Goal: Task Accomplishment & Management: Use online tool/utility

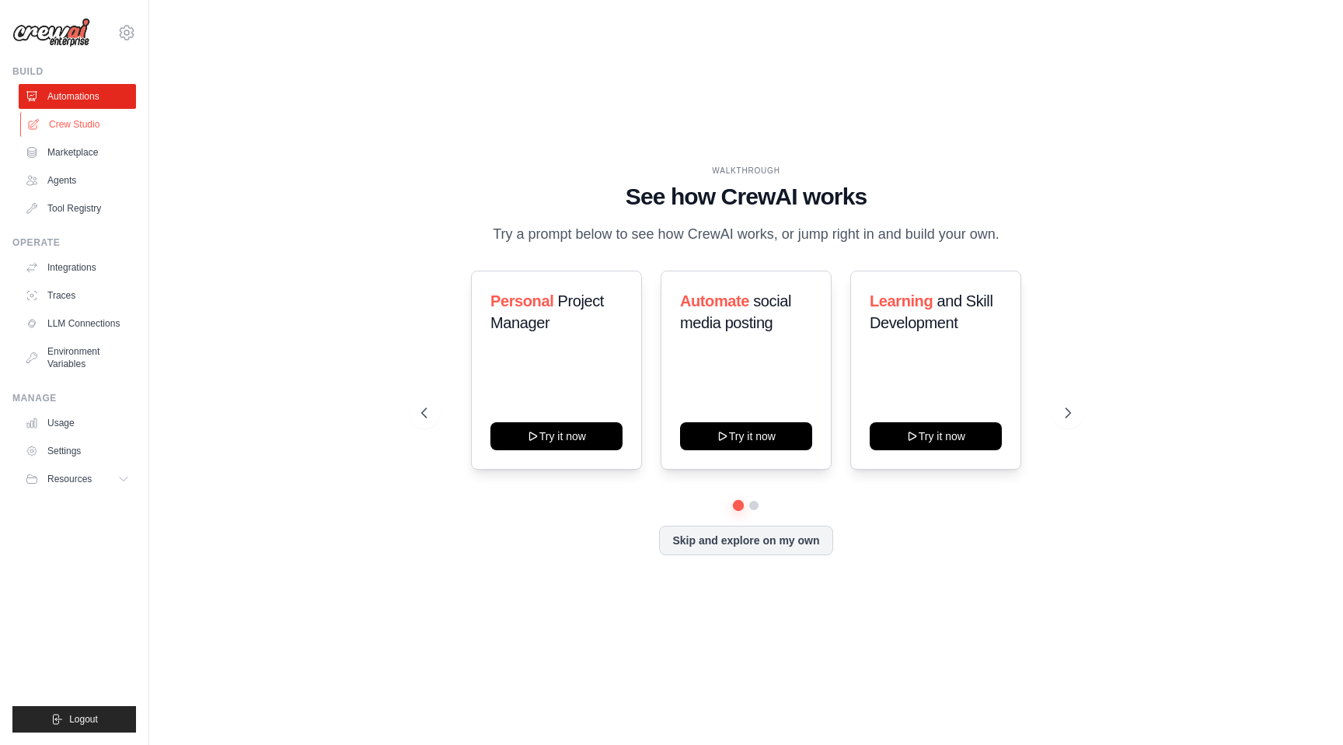
click at [98, 126] on link "Crew Studio" at bounding box center [78, 124] width 117 height 25
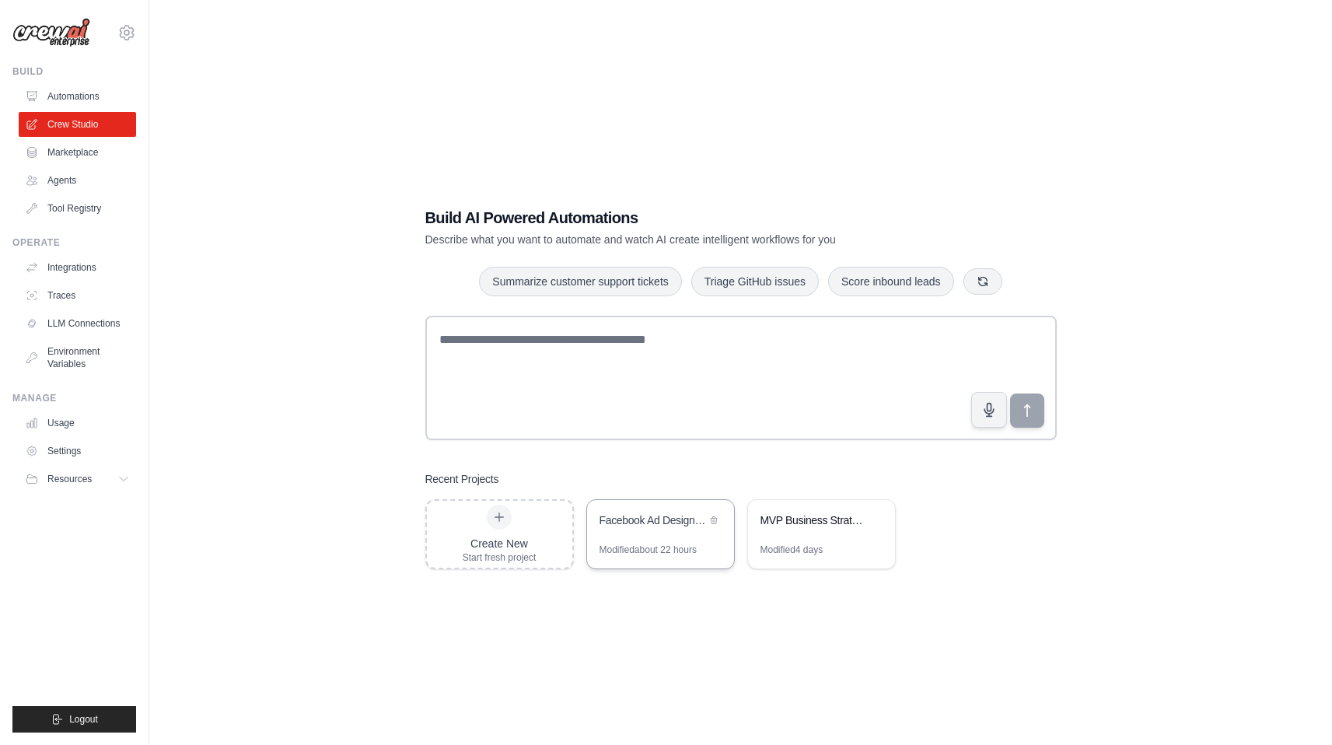
click at [676, 534] on div "Facebook Ad Designer Pro" at bounding box center [660, 522] width 147 height 44
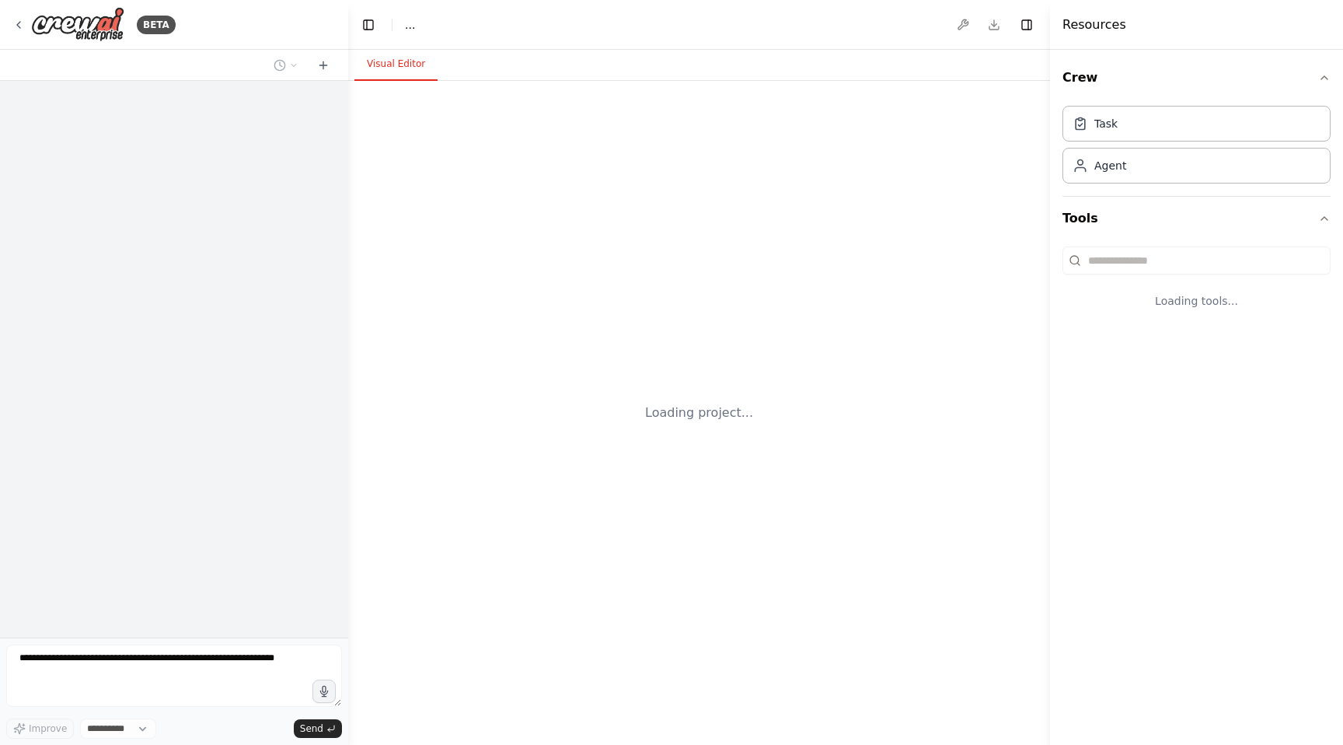
select select "****"
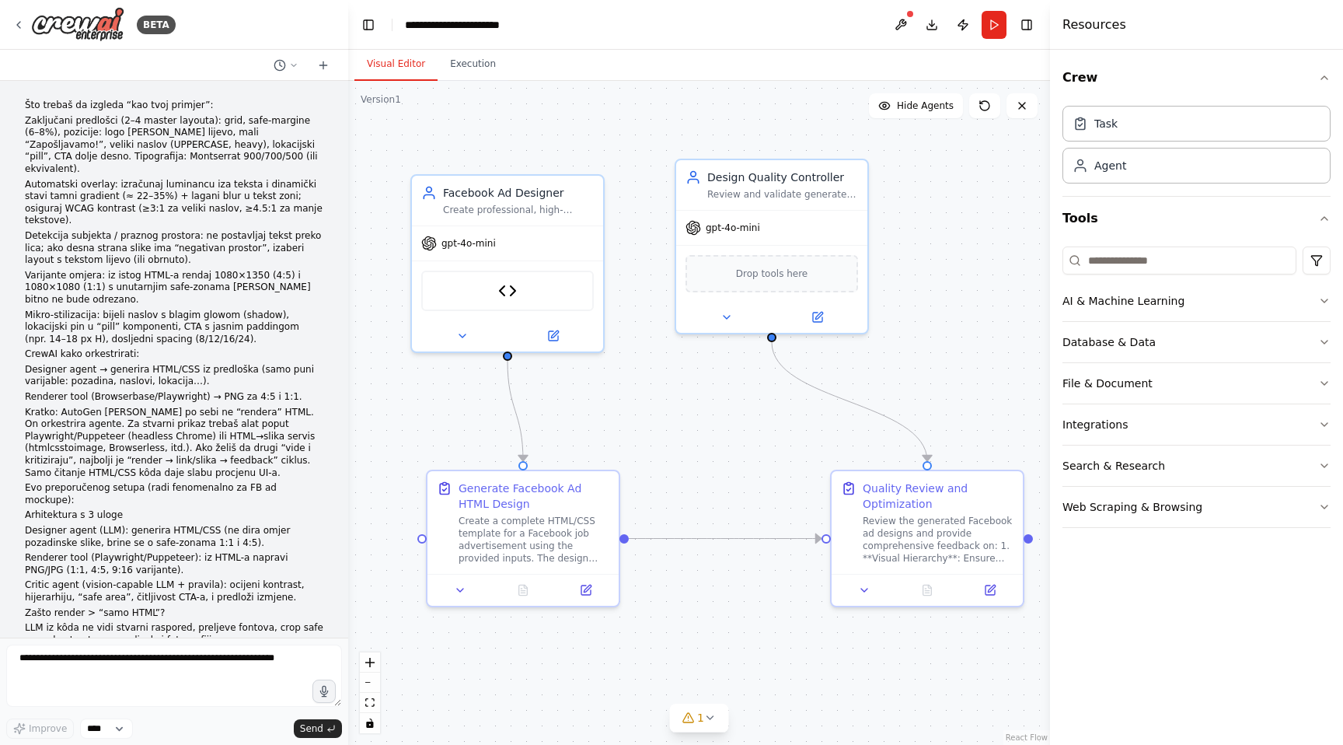
scroll to position [3407, 0]
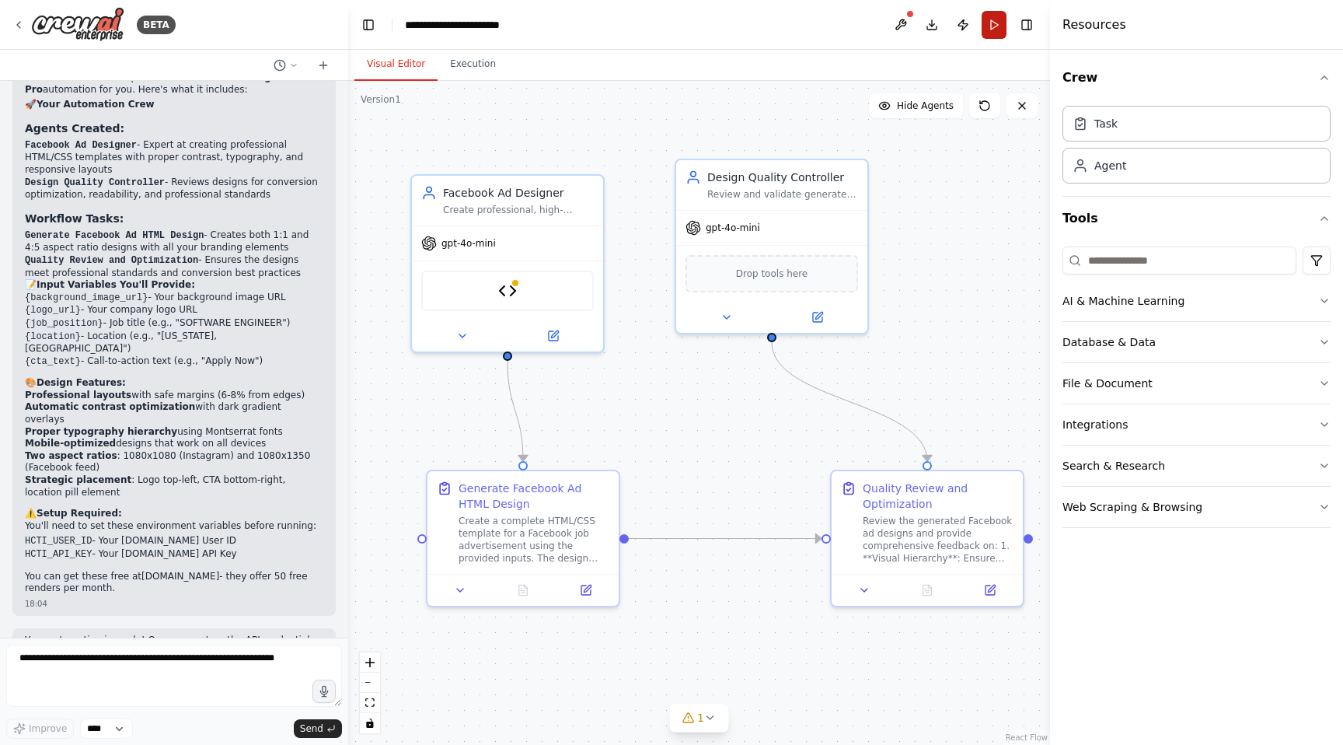
click at [990, 32] on button "Run" at bounding box center [994, 25] width 25 height 28
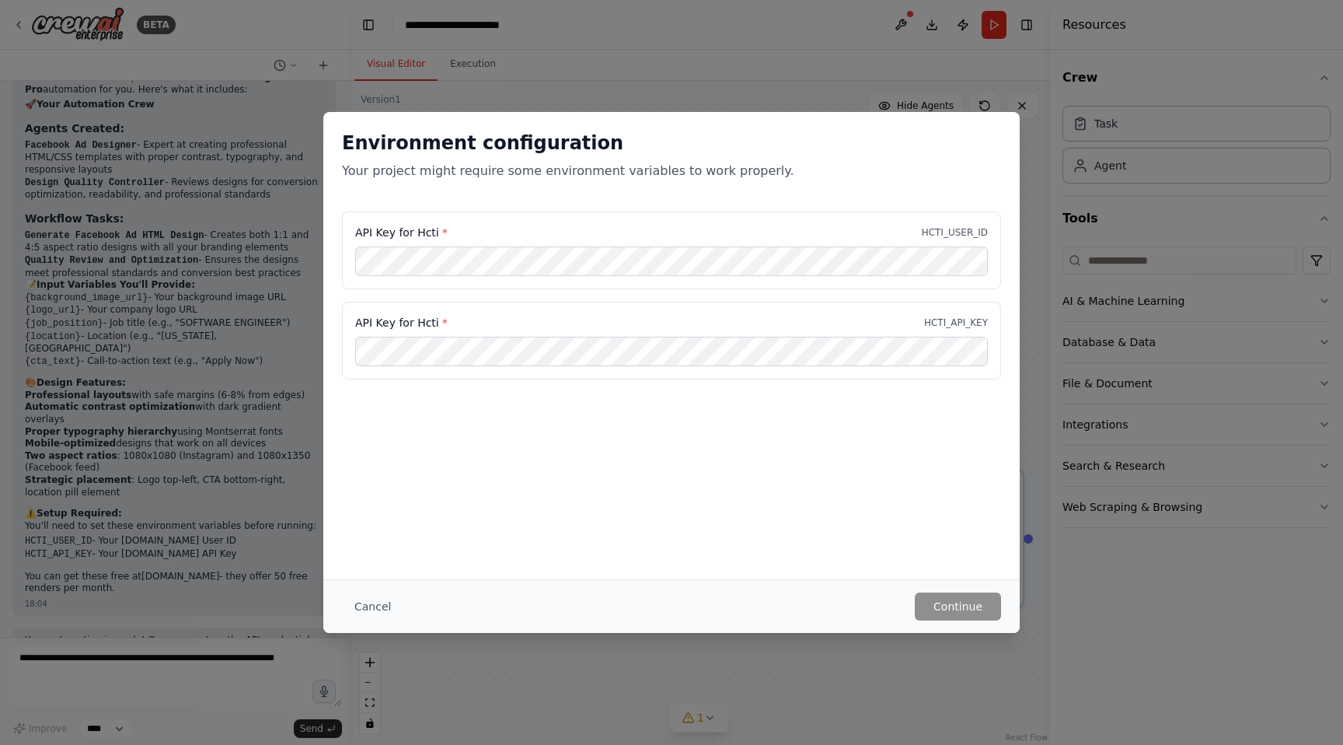
click at [710, 65] on div "Environment configuration Your project might require some environment variables…" at bounding box center [671, 372] width 1343 height 745
click at [375, 599] on button "Cancel" at bounding box center [372, 606] width 61 height 28
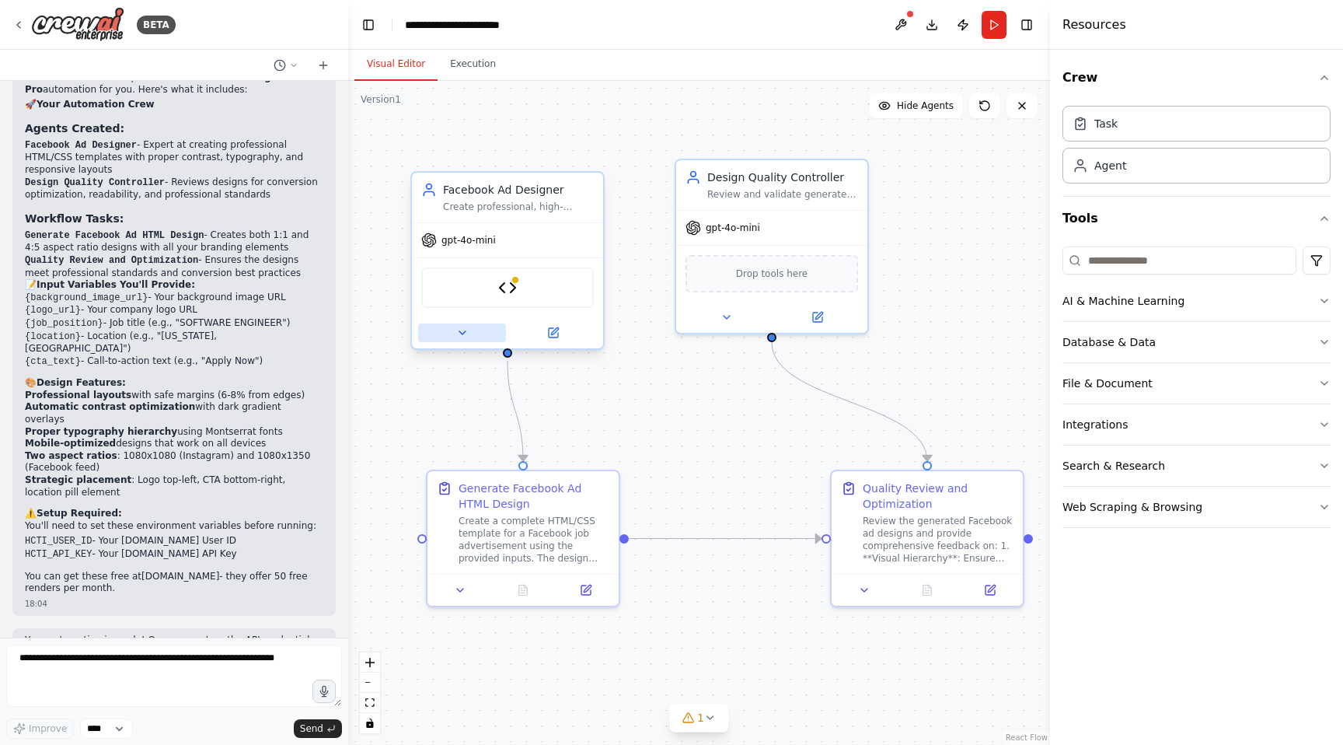
click at [463, 338] on icon at bounding box center [462, 333] width 12 height 12
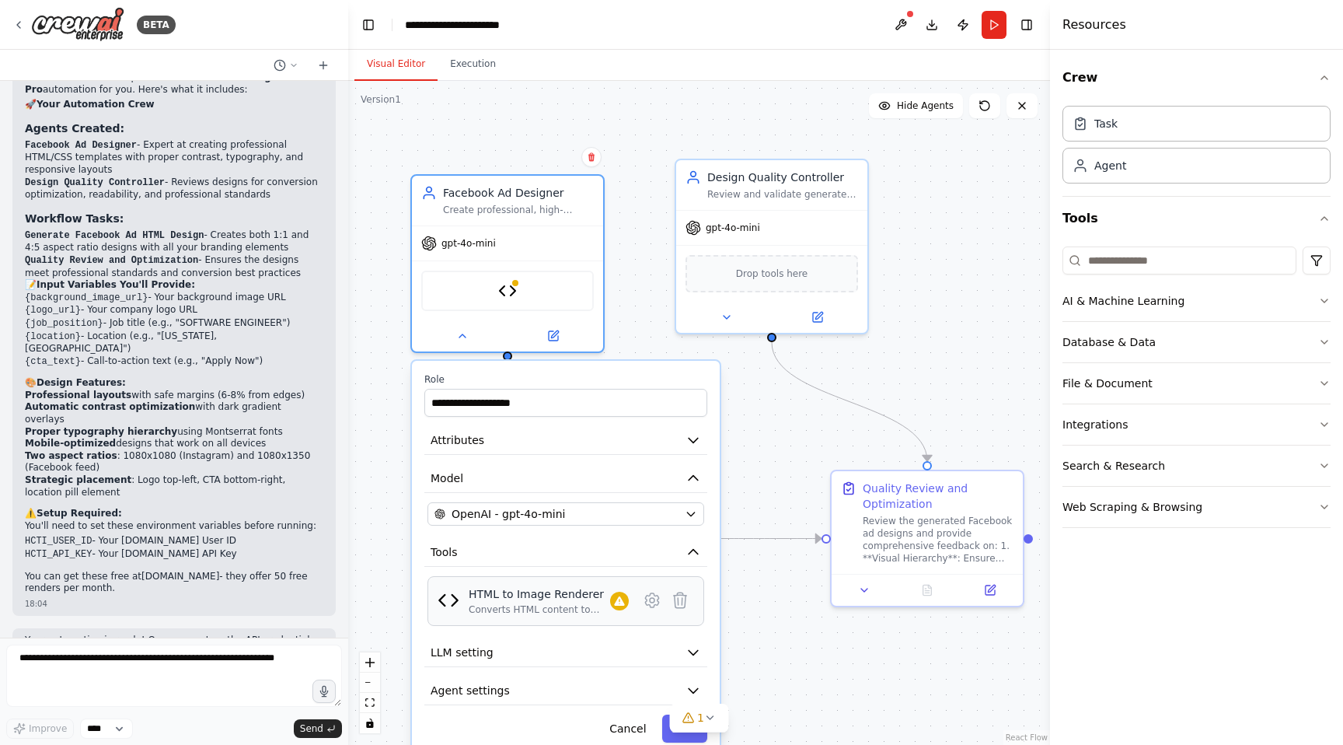
click at [498, 604] on div "Converts HTML content to PNG or JPEG images using htmlcsstoimage.com API. Retur…" at bounding box center [539, 609] width 141 height 12
click at [515, 614] on div "Converts HTML content to PNG or JPEG images using htmlcsstoimage.com API. Retur…" at bounding box center [539, 609] width 141 height 12
click at [651, 611] on button at bounding box center [652, 600] width 28 height 28
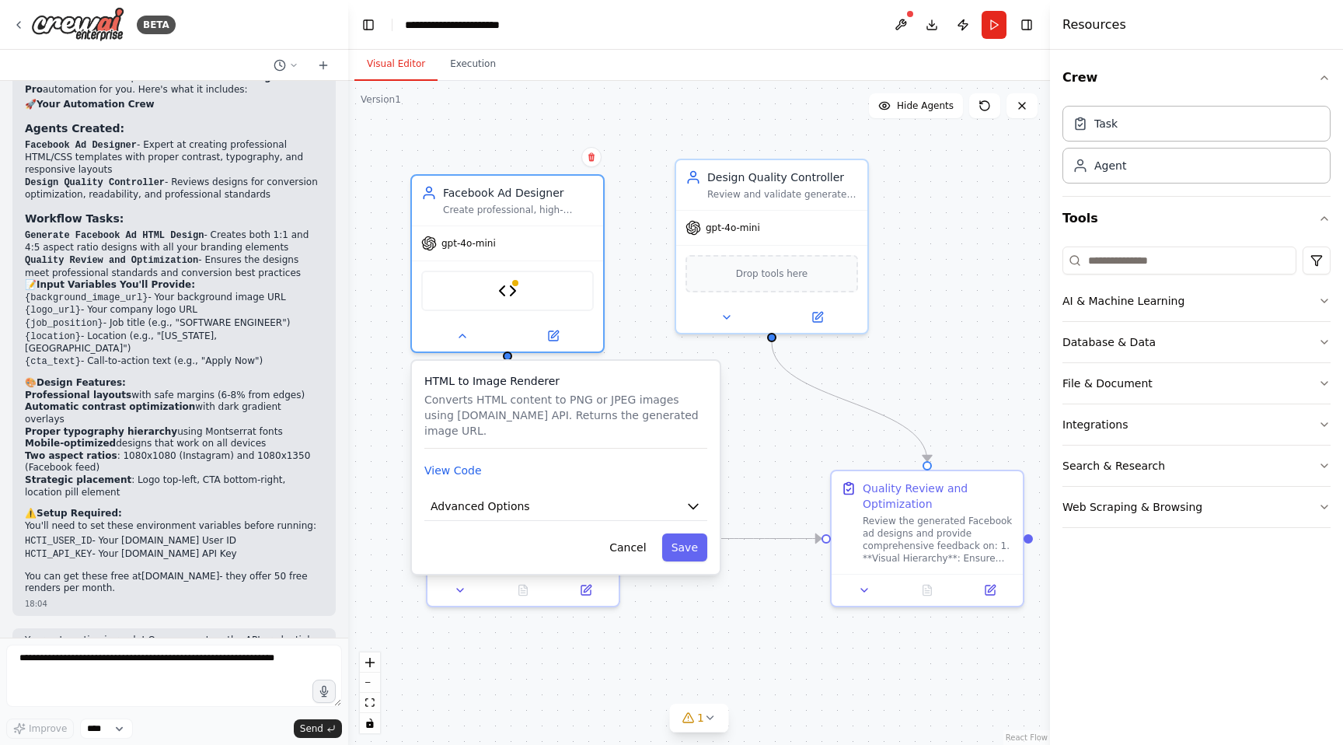
click at [470, 480] on div "HTML to Image Renderer Converts HTML content to PNG or JPEG images using htmlcs…" at bounding box center [566, 467] width 308 height 213
click at [468, 472] on button "View Code" at bounding box center [453, 471] width 58 height 16
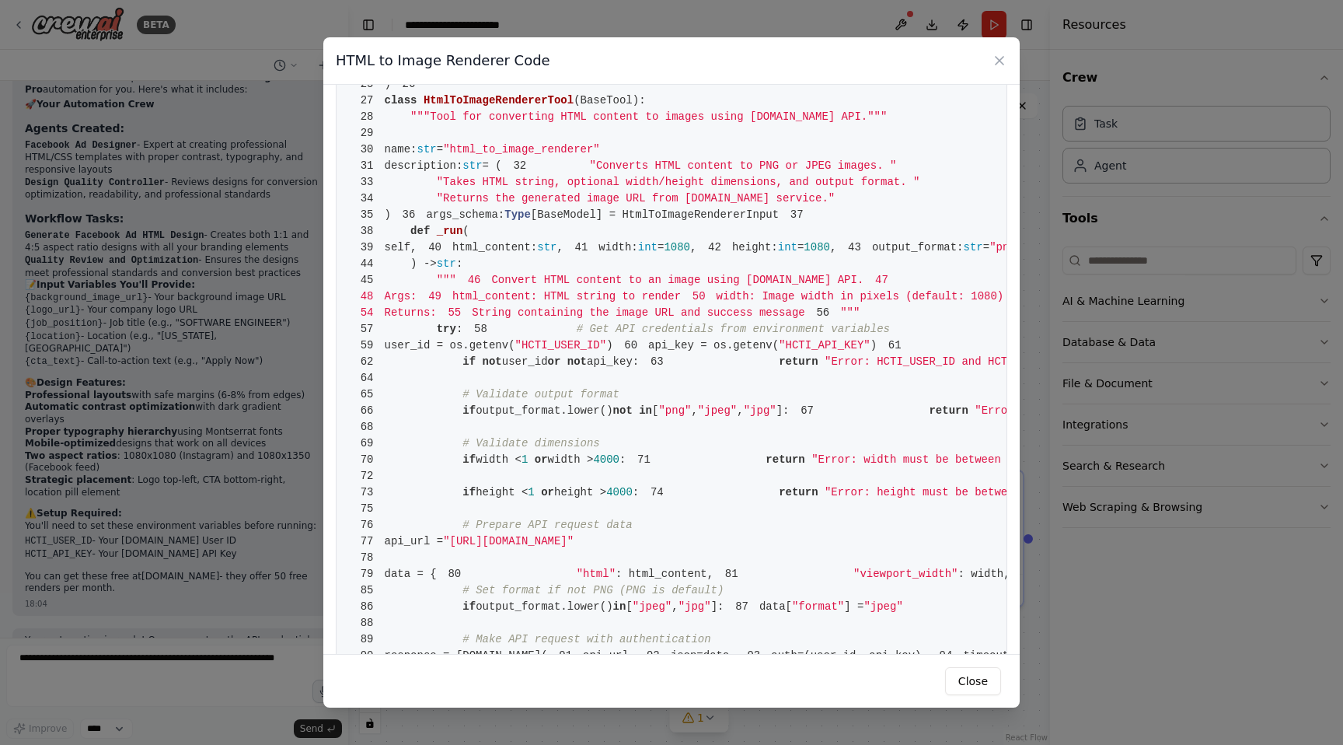
scroll to position [225, 0]
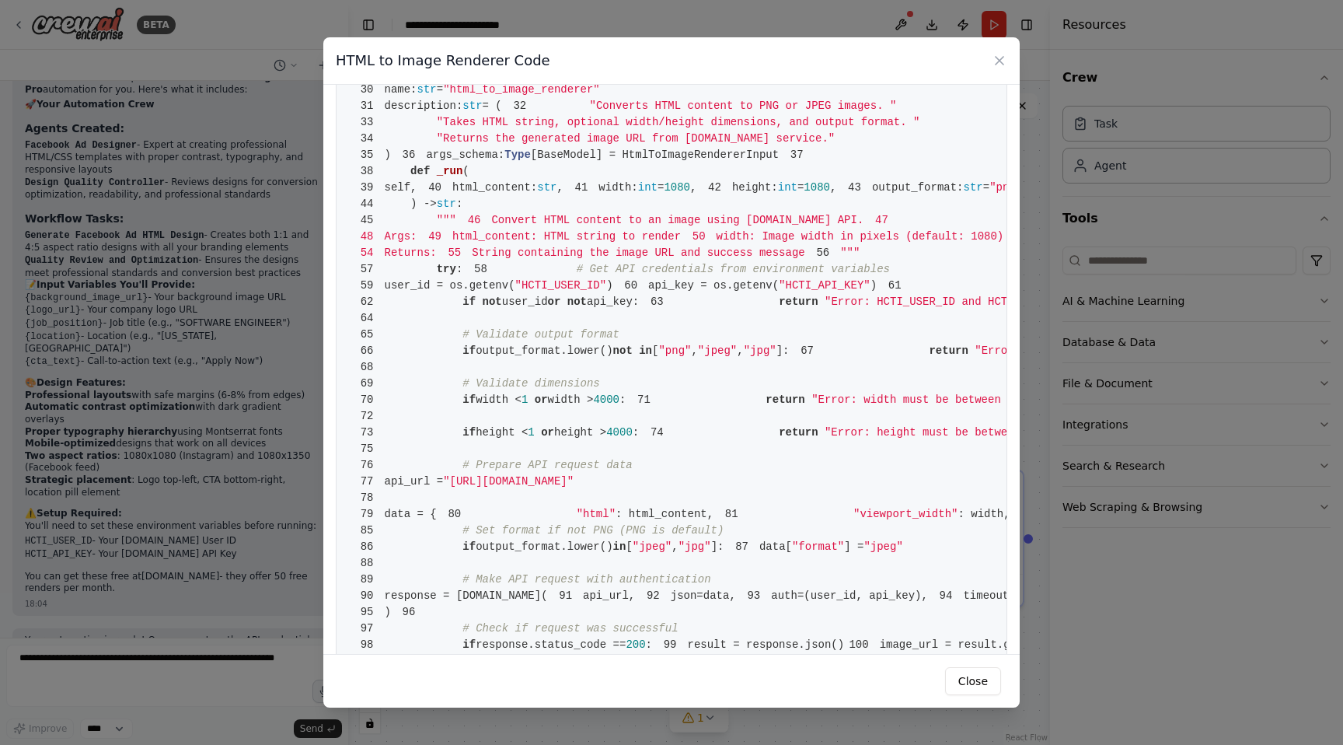
click at [511, 311] on pre "1 from crewai.tools import BaseTool 2 from pydantic import BaseModel, Field 3 f…" at bounding box center [672, 432] width 672 height 1120
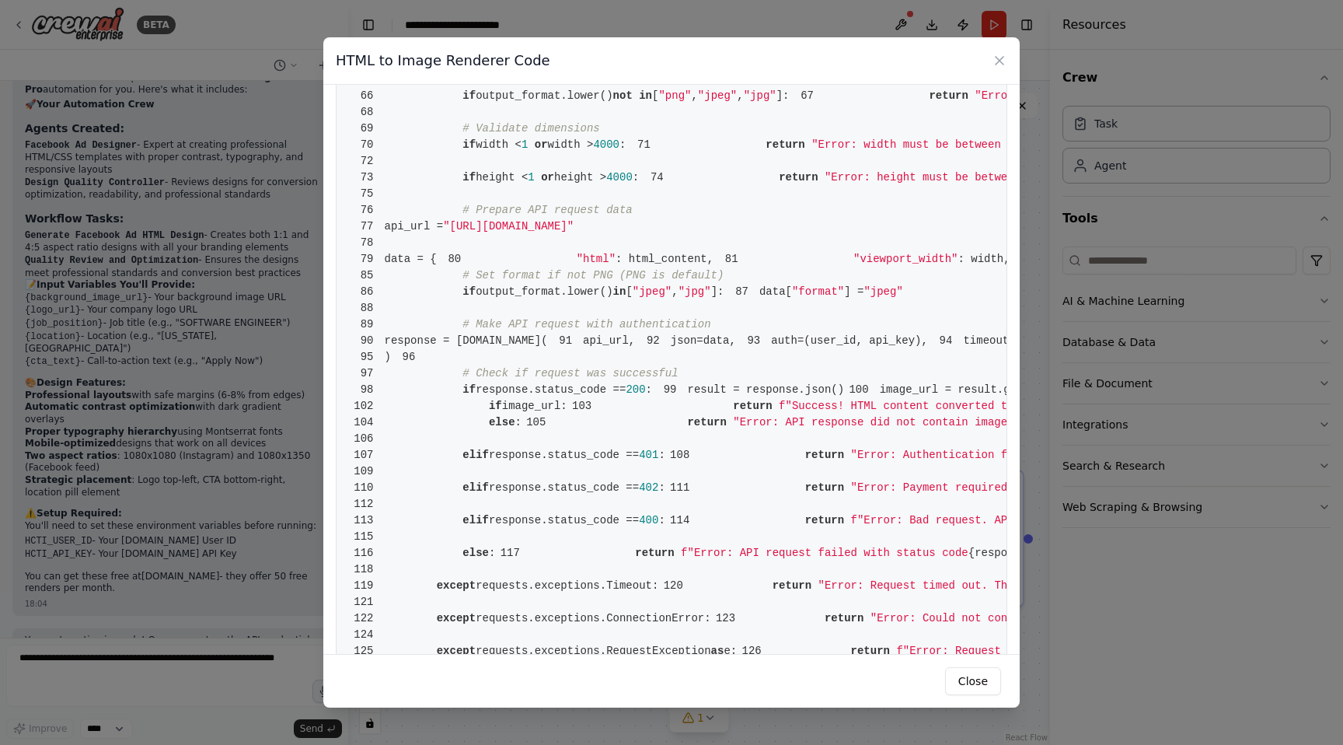
scroll to position [0, 0]
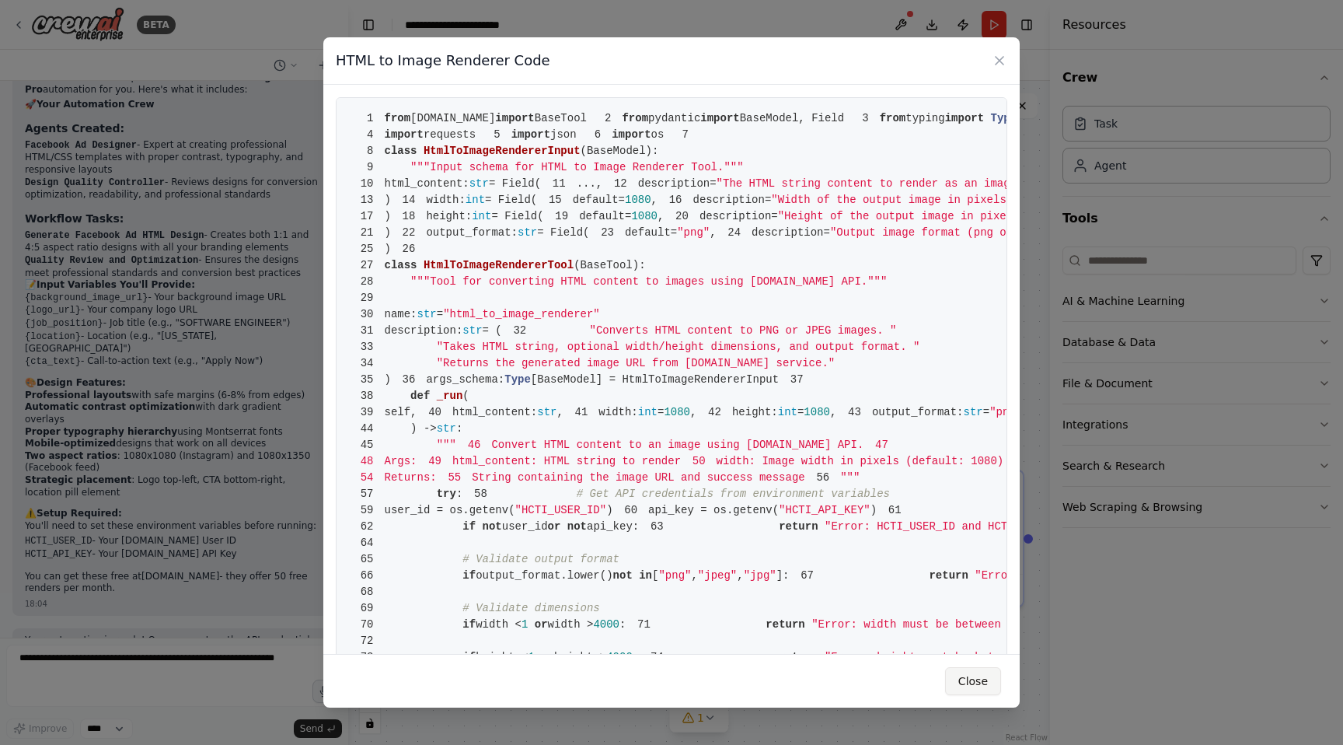
click at [966, 675] on button "Close" at bounding box center [973, 681] width 56 height 28
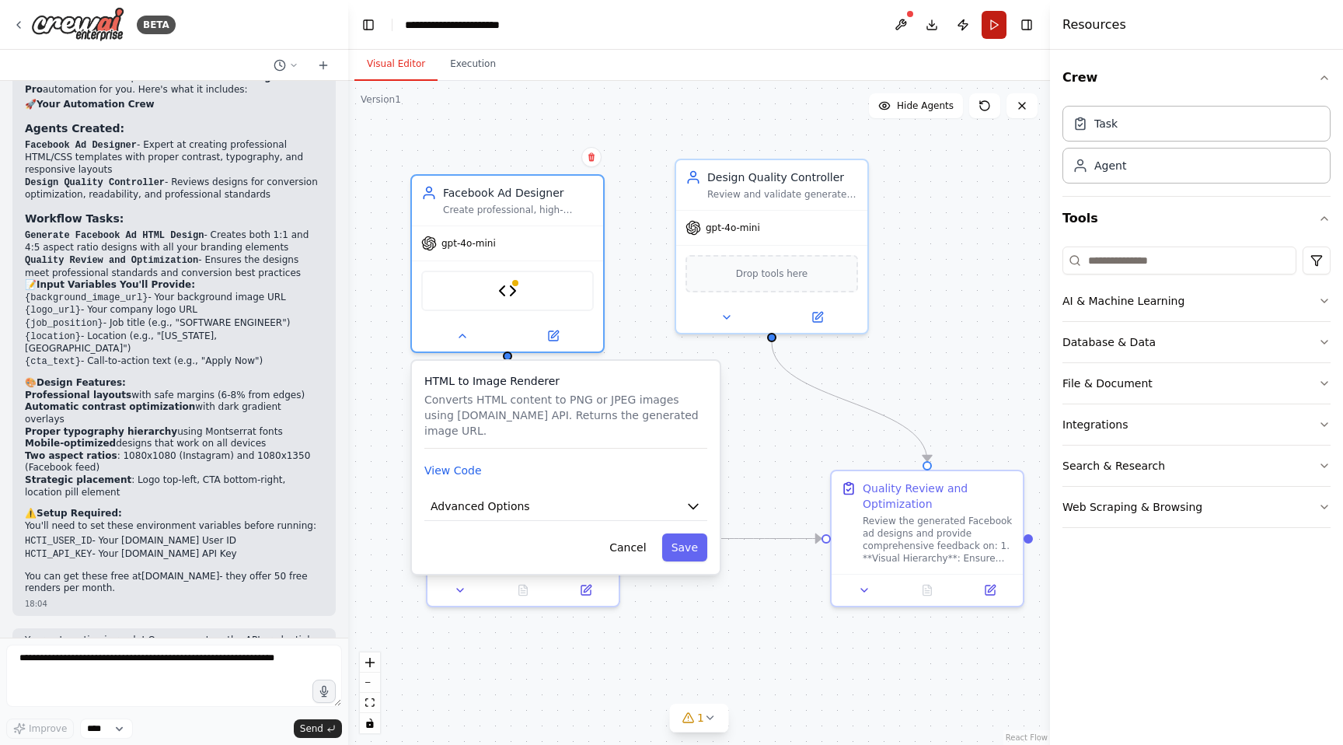
click at [994, 16] on button "Run" at bounding box center [994, 25] width 25 height 28
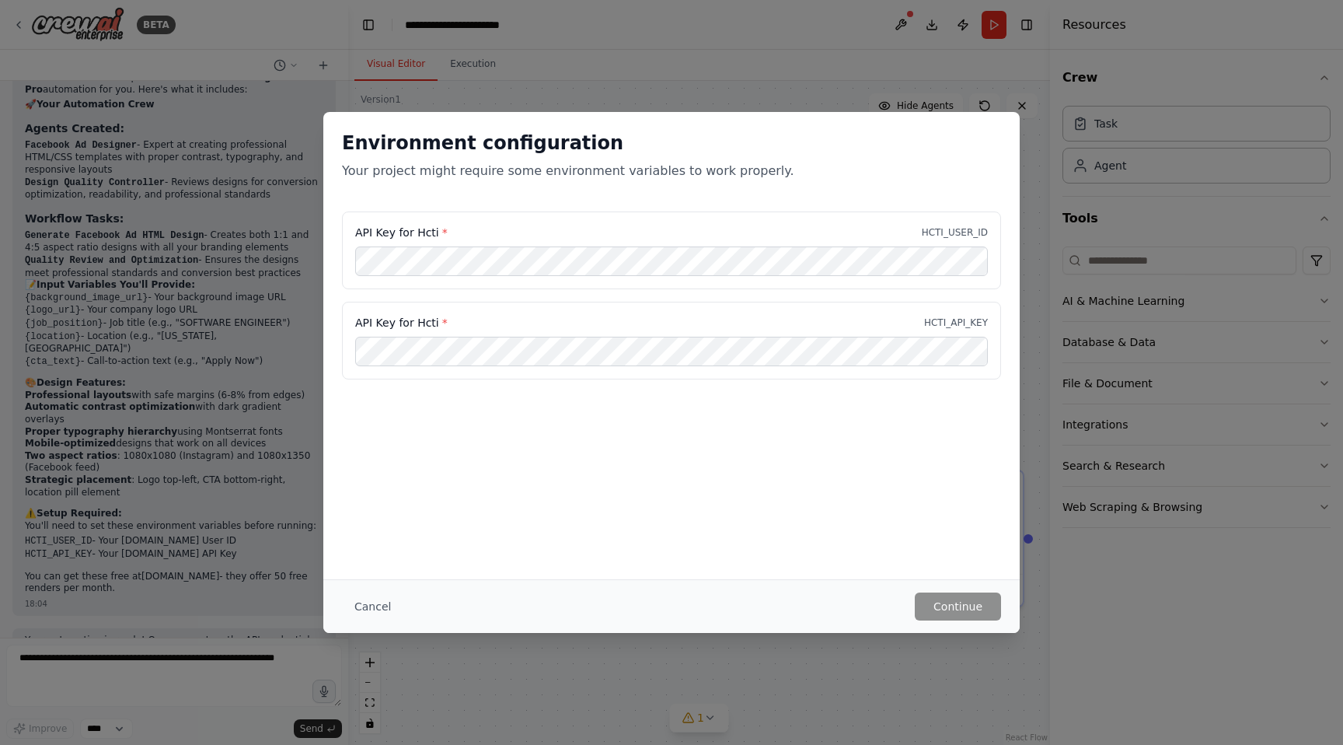
click at [990, 24] on header "**********" at bounding box center [699, 25] width 702 height 50
click at [733, 333] on div "API Key for Hcti * HCTI_API_KEY" at bounding box center [671, 341] width 659 height 78
click at [962, 607] on button "Continue" at bounding box center [958, 606] width 86 height 28
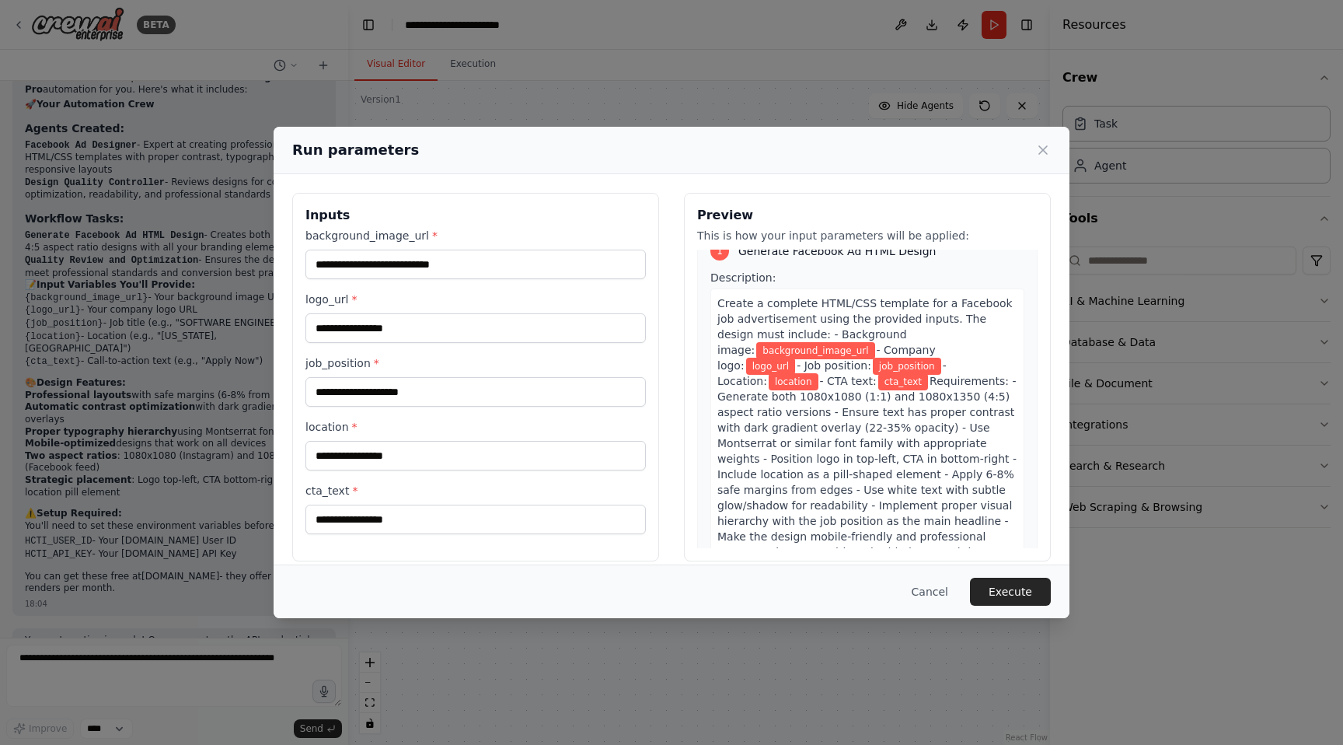
scroll to position [37, 0]
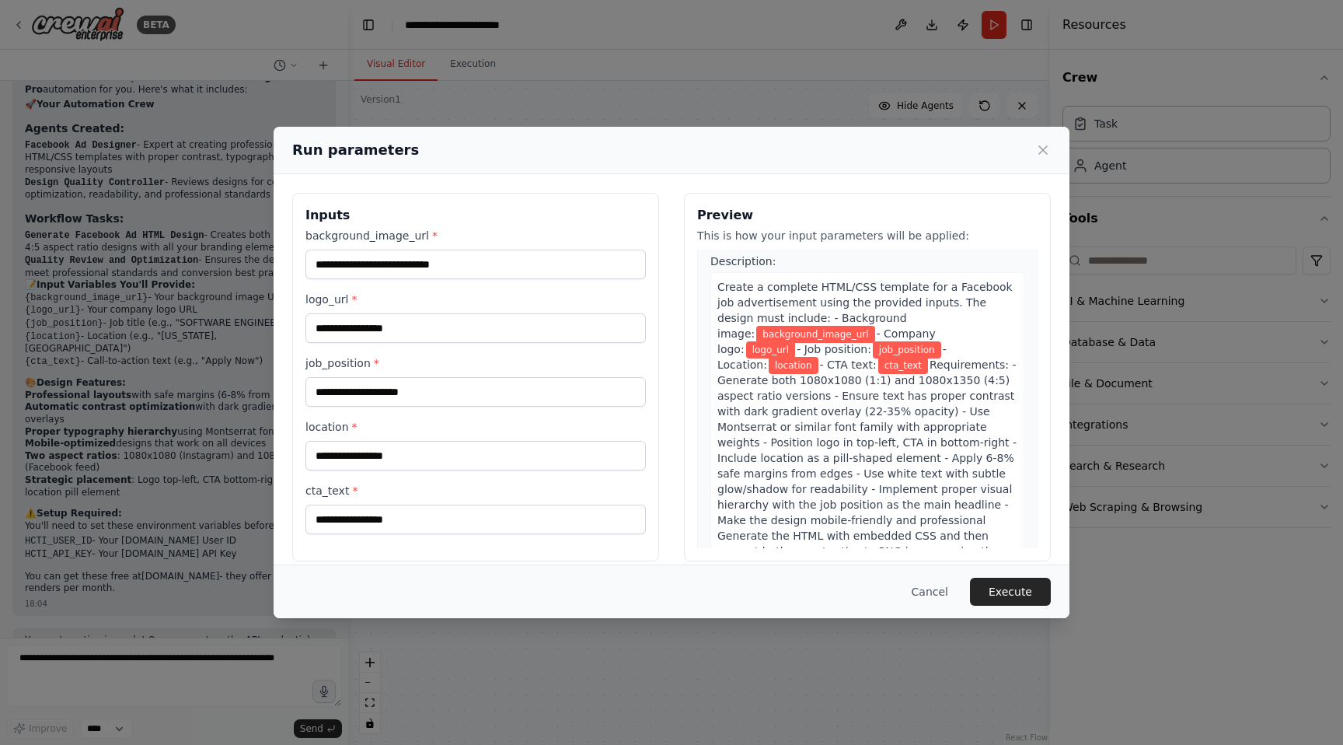
click at [831, 336] on span "- Company logo:" at bounding box center [827, 341] width 218 height 28
click at [819, 332] on span "background_image_url" at bounding box center [815, 334] width 118 height 17
drag, startPoint x: 826, startPoint y: 332, endPoint x: 788, endPoint y: 332, distance: 37.3
click at [788, 332] on span "background_image_url" at bounding box center [815, 334] width 118 height 17
click at [880, 327] on span "- Company logo:" at bounding box center [827, 341] width 218 height 28
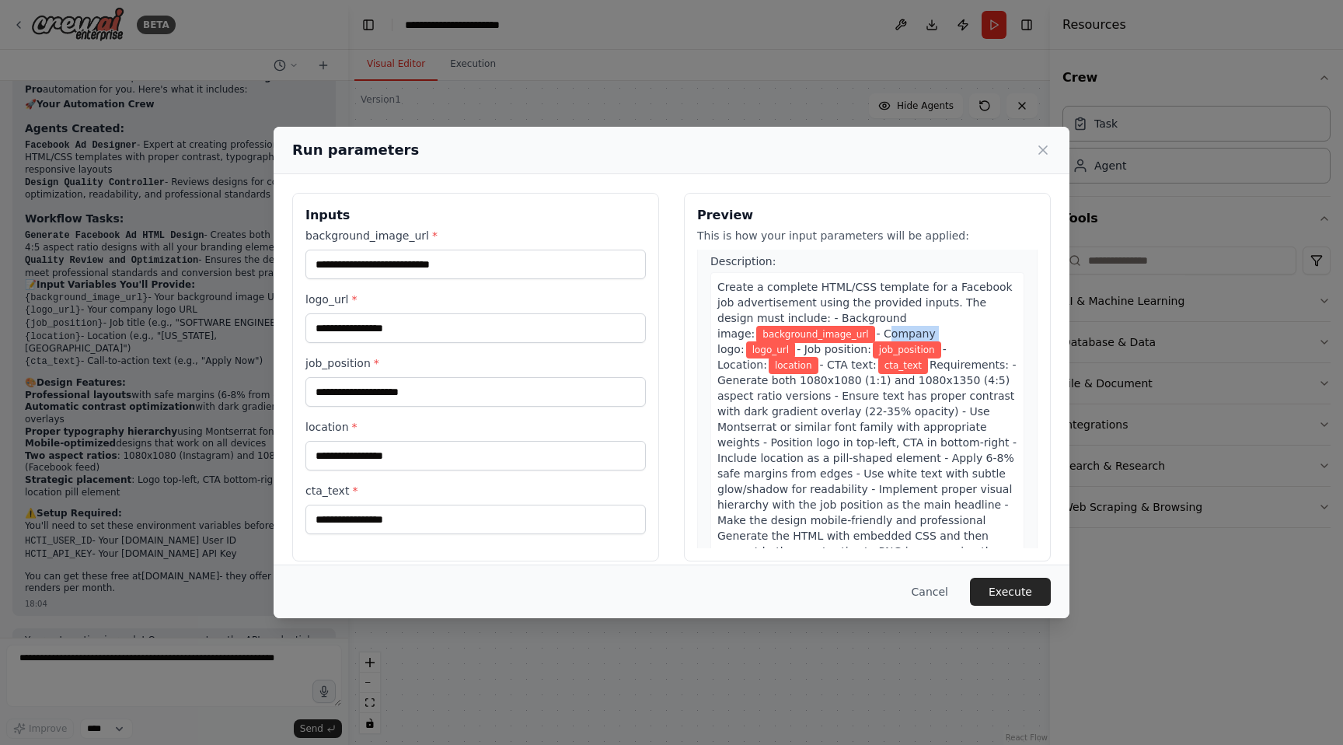
click at [880, 326] on div "Create a complete HTML/CSS template for a Facebook job advertisement using the …" at bounding box center [868, 426] width 314 height 309
click at [883, 322] on span "Create a complete HTML/CSS template for a Facebook job advertisement using the …" at bounding box center [865, 310] width 295 height 59
click at [1008, 582] on button "Execute" at bounding box center [1010, 592] width 81 height 28
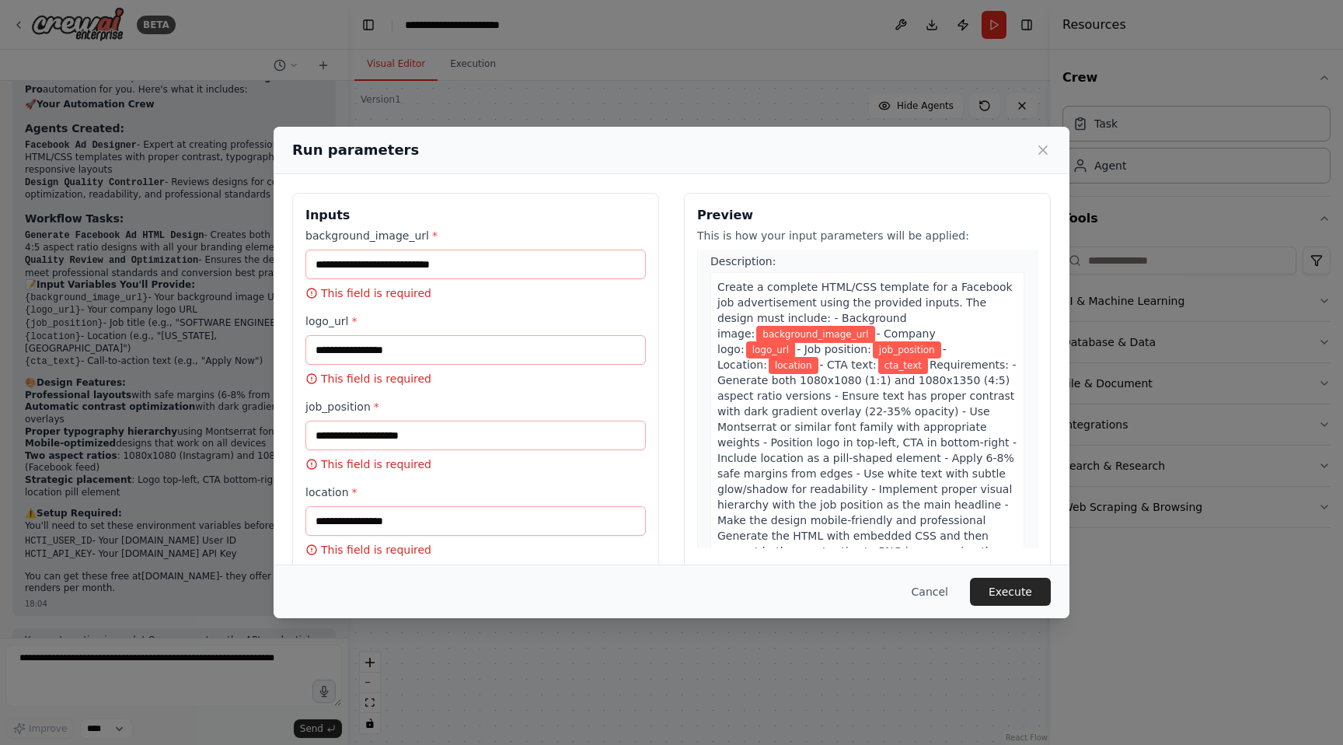
click at [521, 285] on p "This field is required" at bounding box center [476, 293] width 341 height 16
click at [529, 260] on input "background_image_url *" at bounding box center [476, 265] width 341 height 30
paste input "**********"
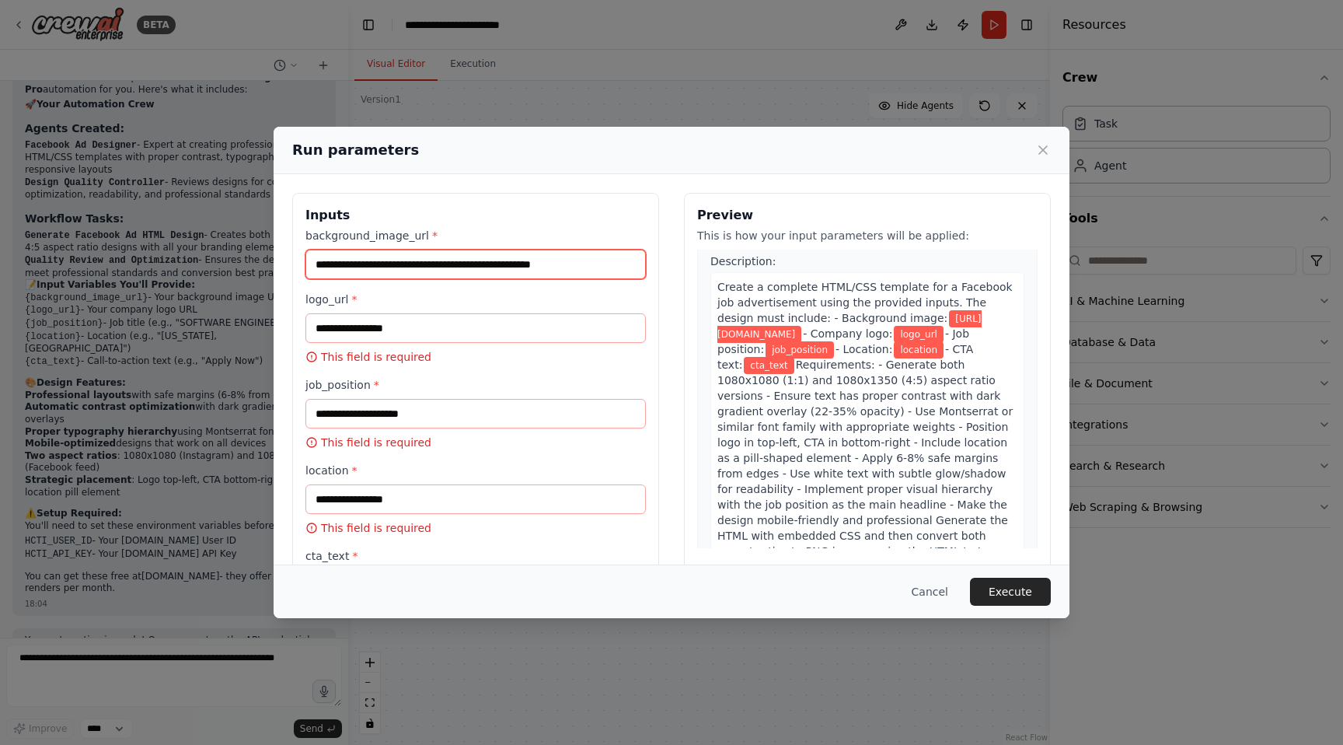
type input "**********"
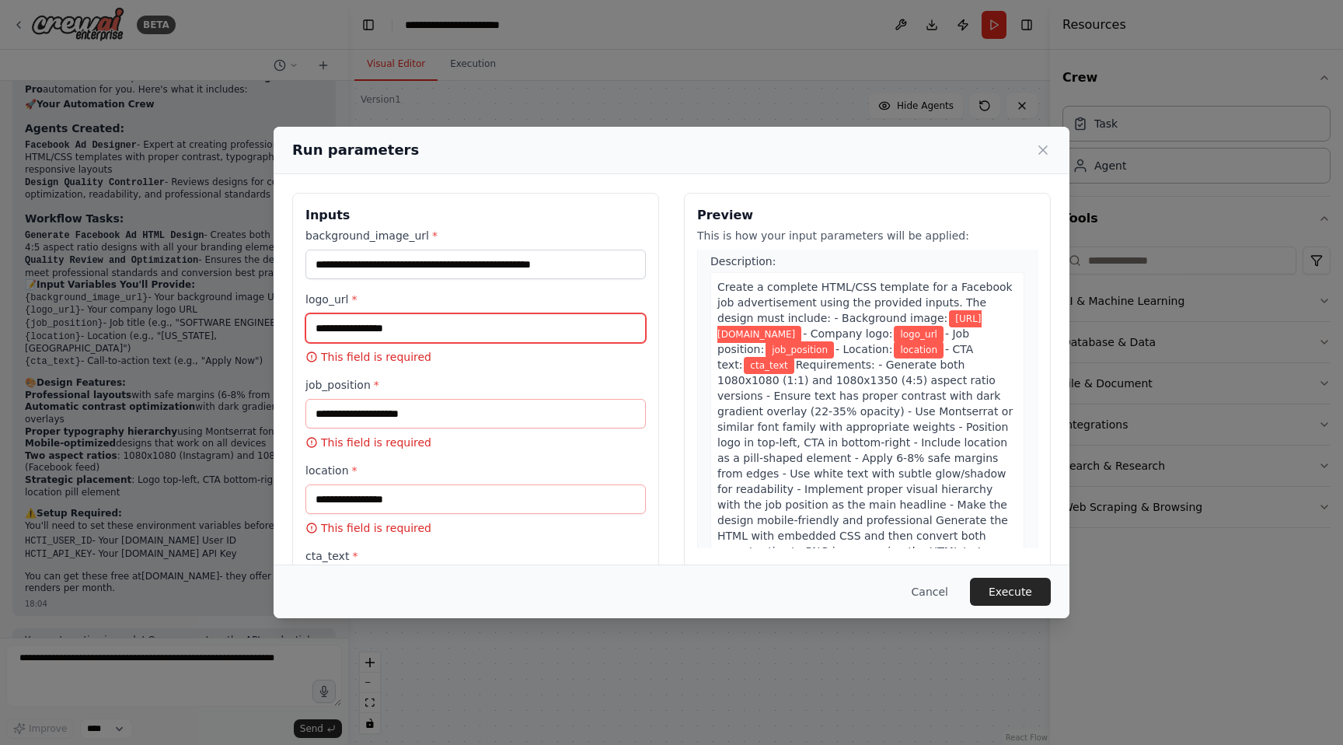
click at [511, 340] on input "logo_url *" at bounding box center [476, 328] width 341 height 30
paste input "**********"
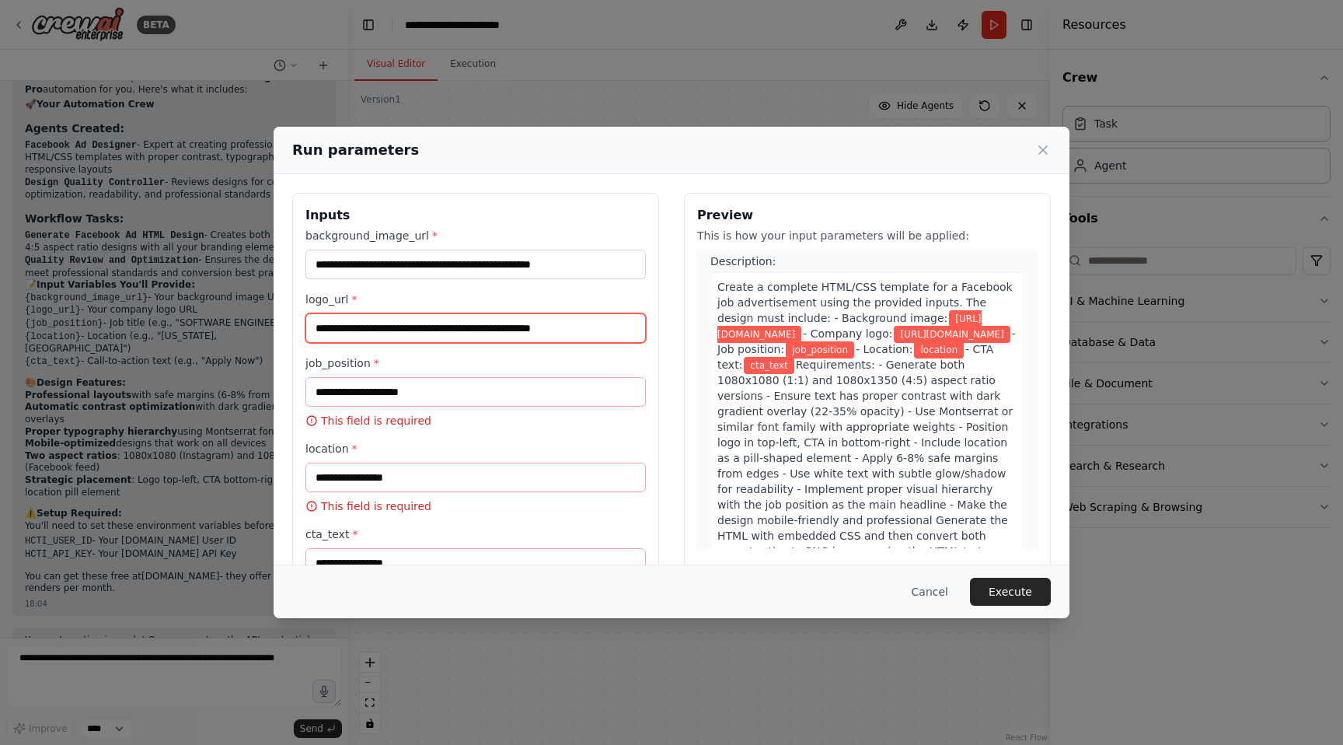
type input "**********"
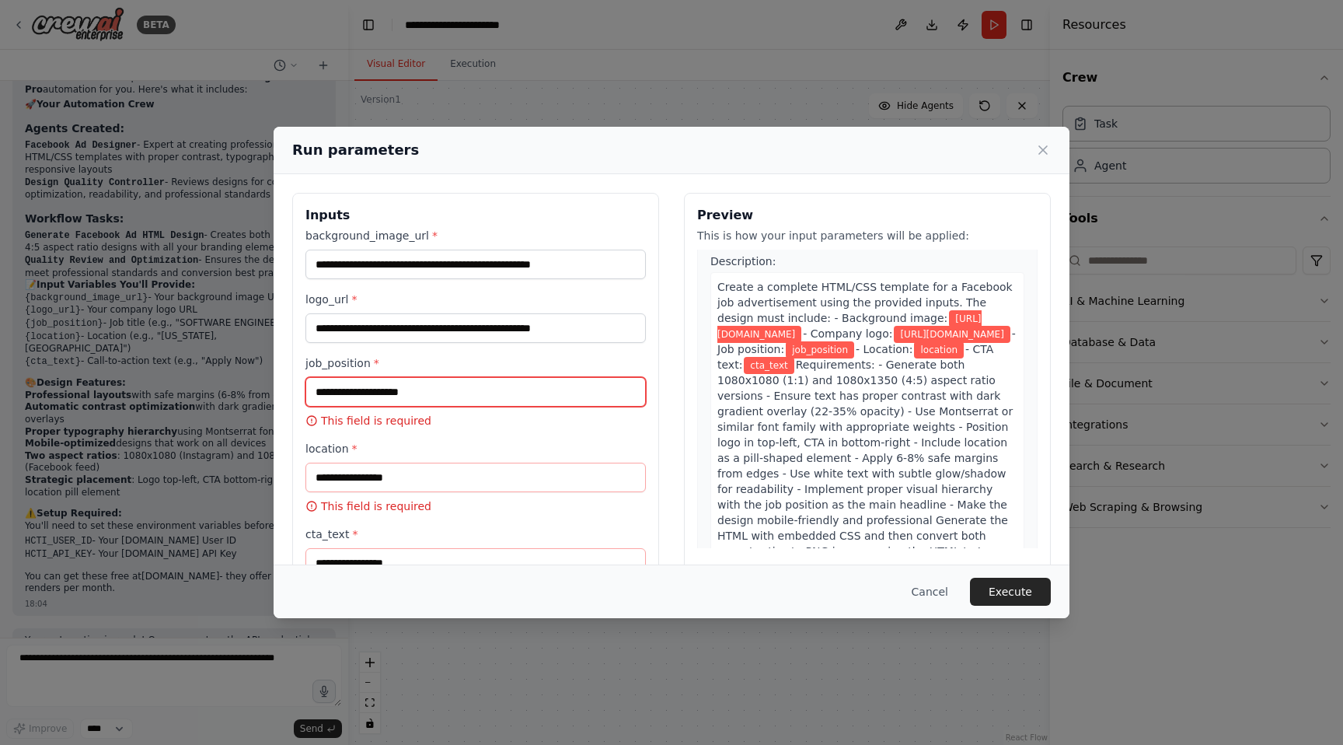
click at [487, 393] on input "job_position *" at bounding box center [476, 392] width 341 height 30
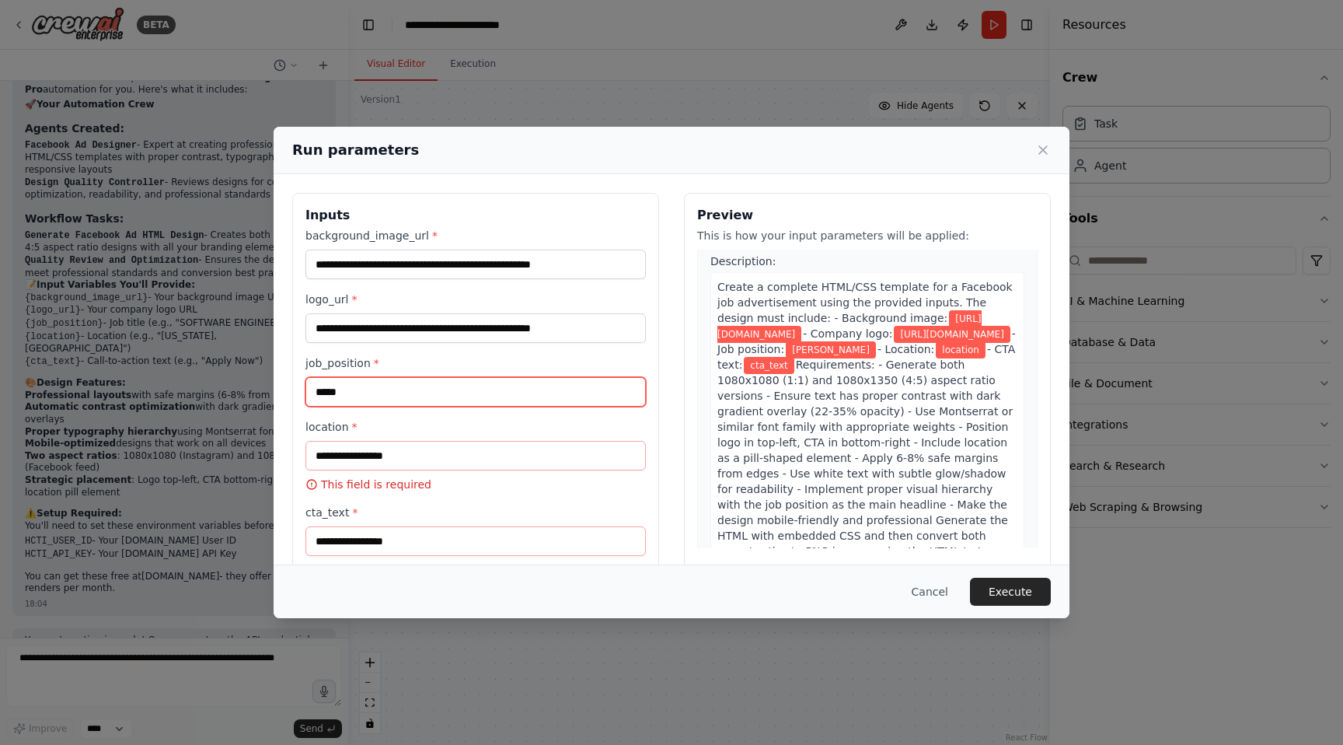
type input "*****"
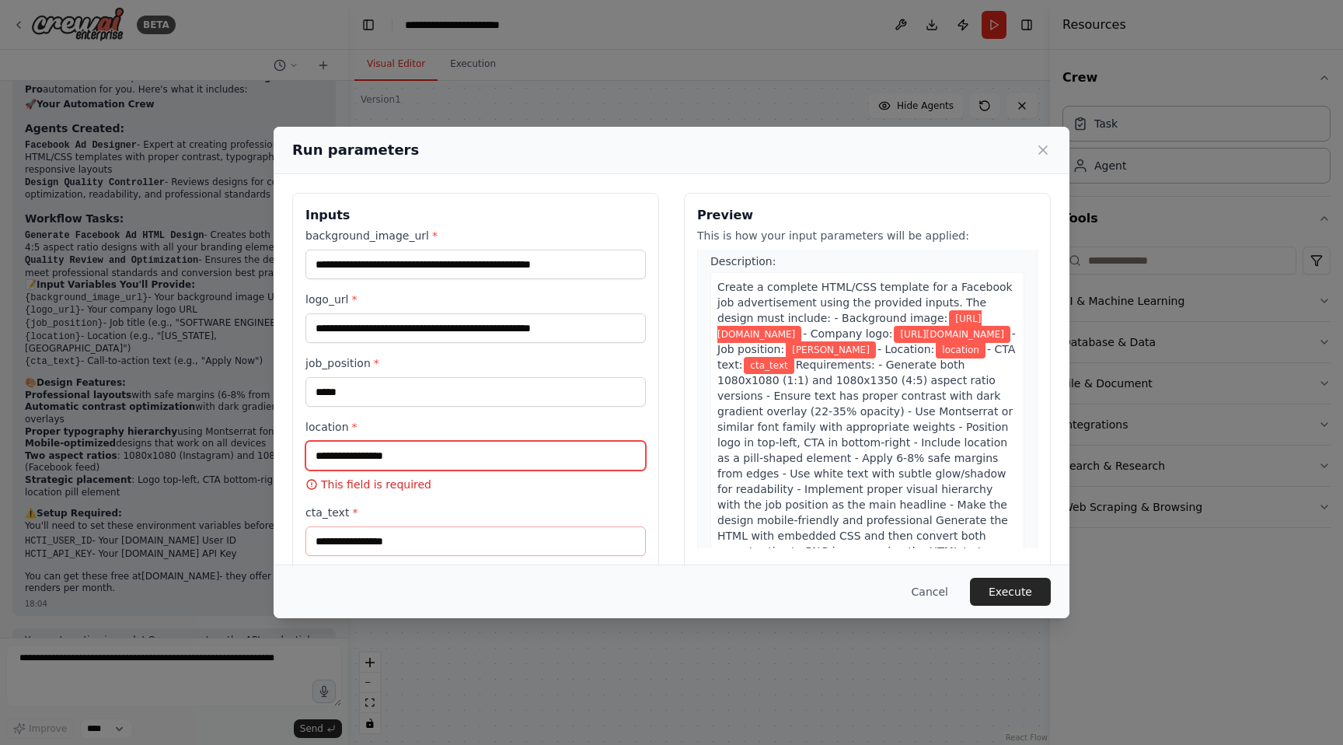
click at [452, 444] on input "location *" at bounding box center [476, 456] width 341 height 30
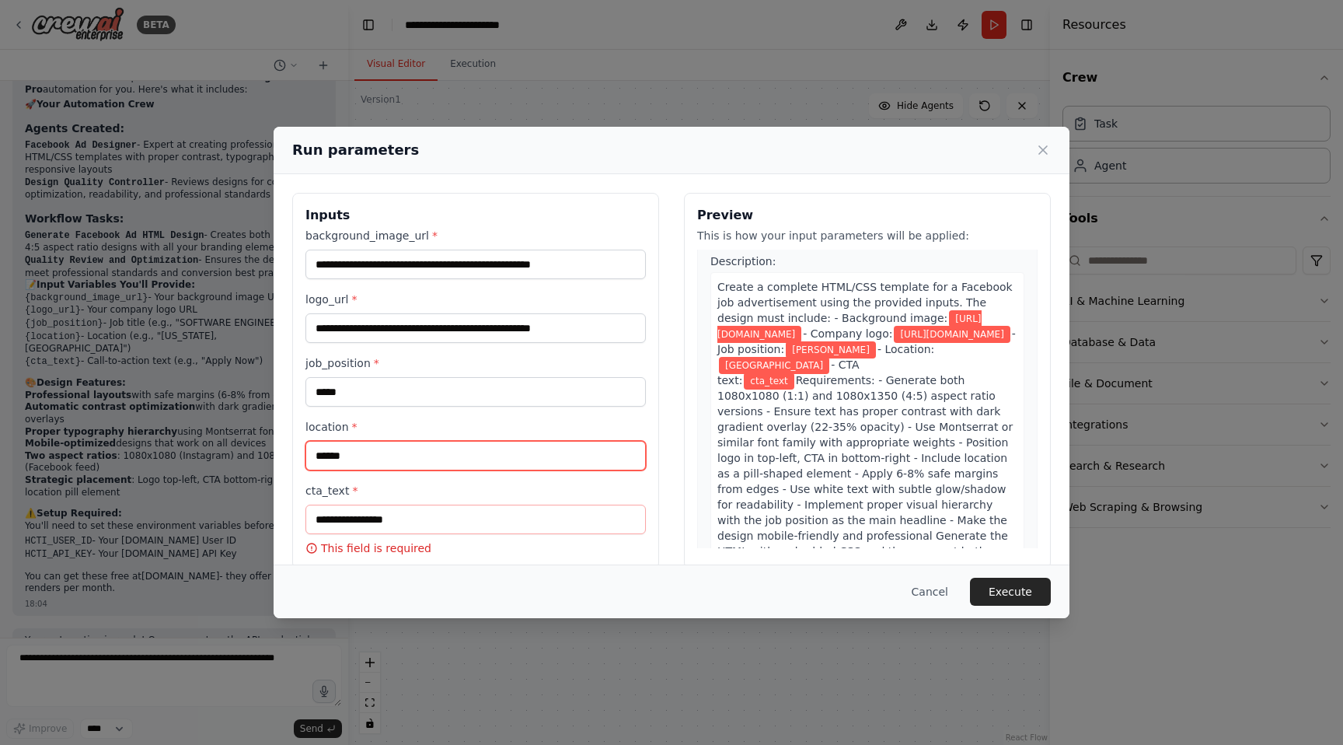
type input "******"
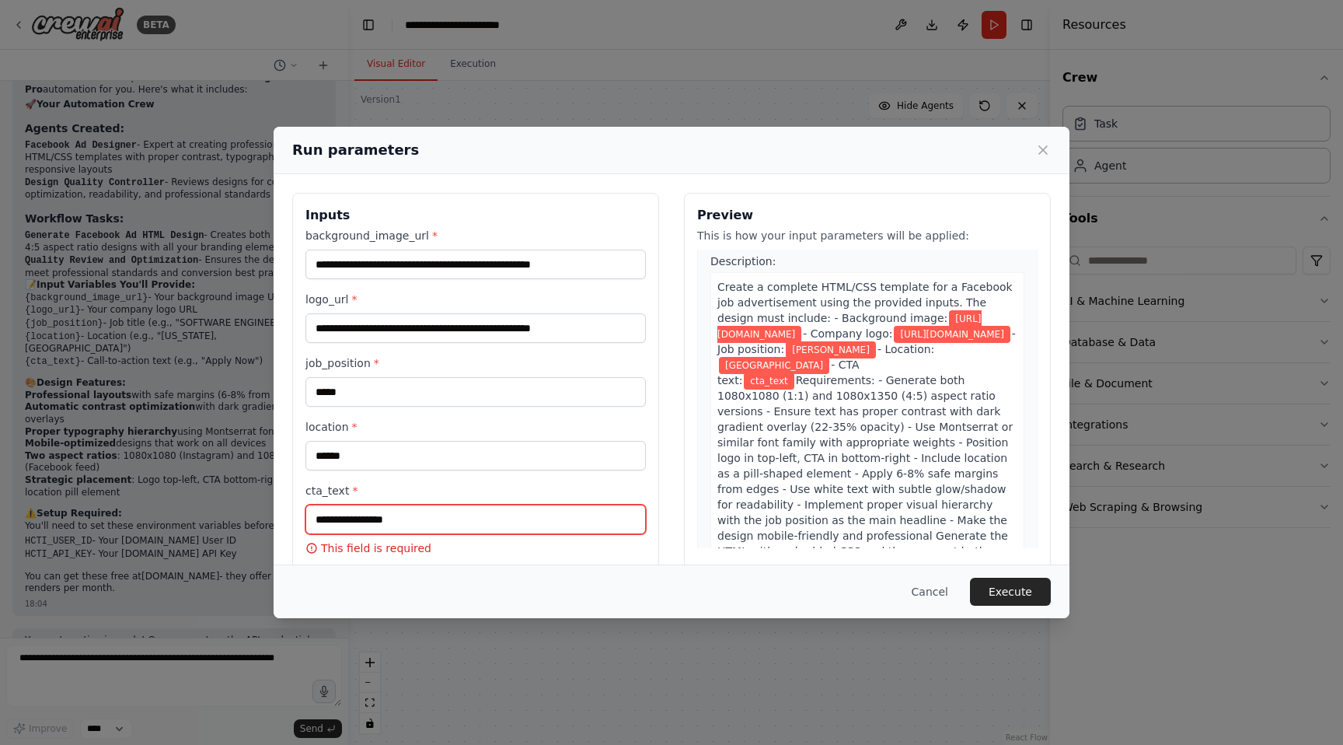
click at [437, 529] on input "cta_text *" at bounding box center [476, 520] width 341 height 30
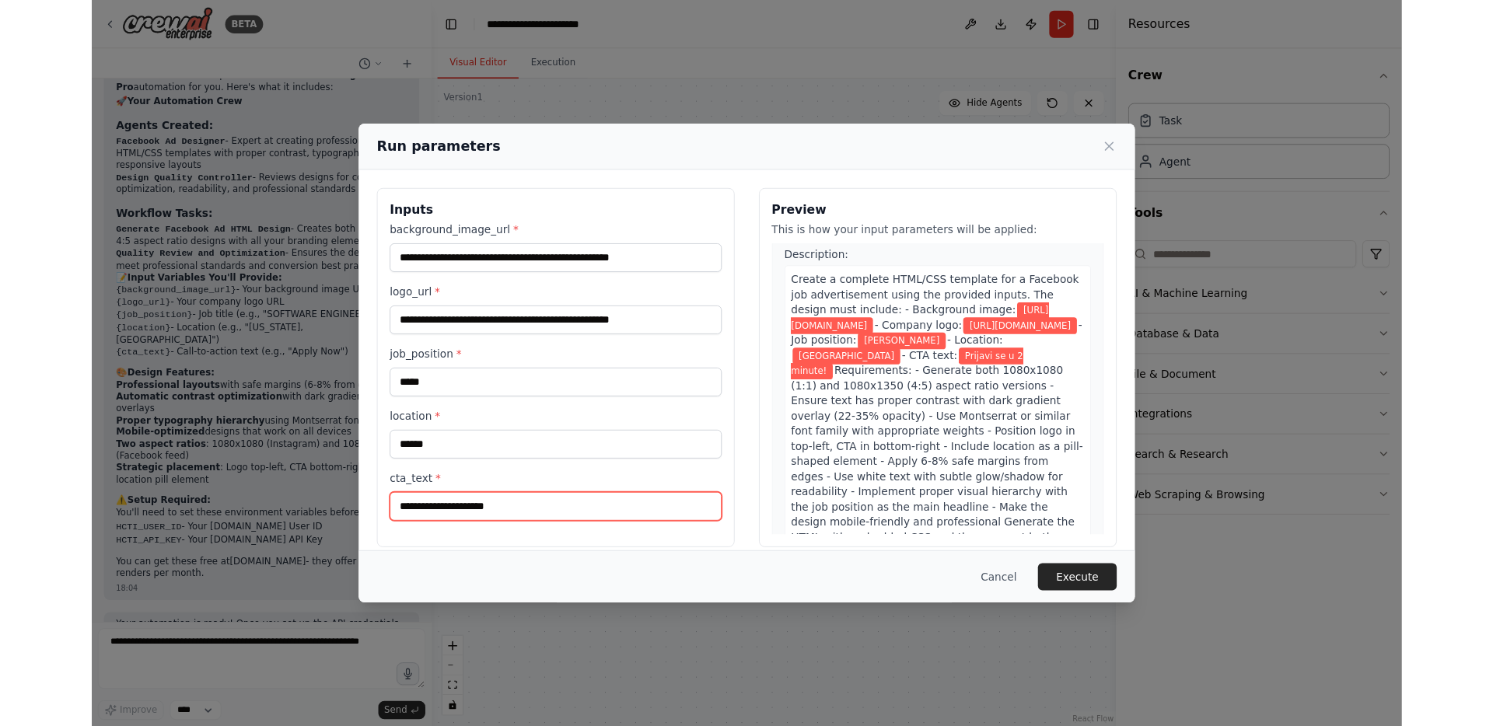
scroll to position [15, 0]
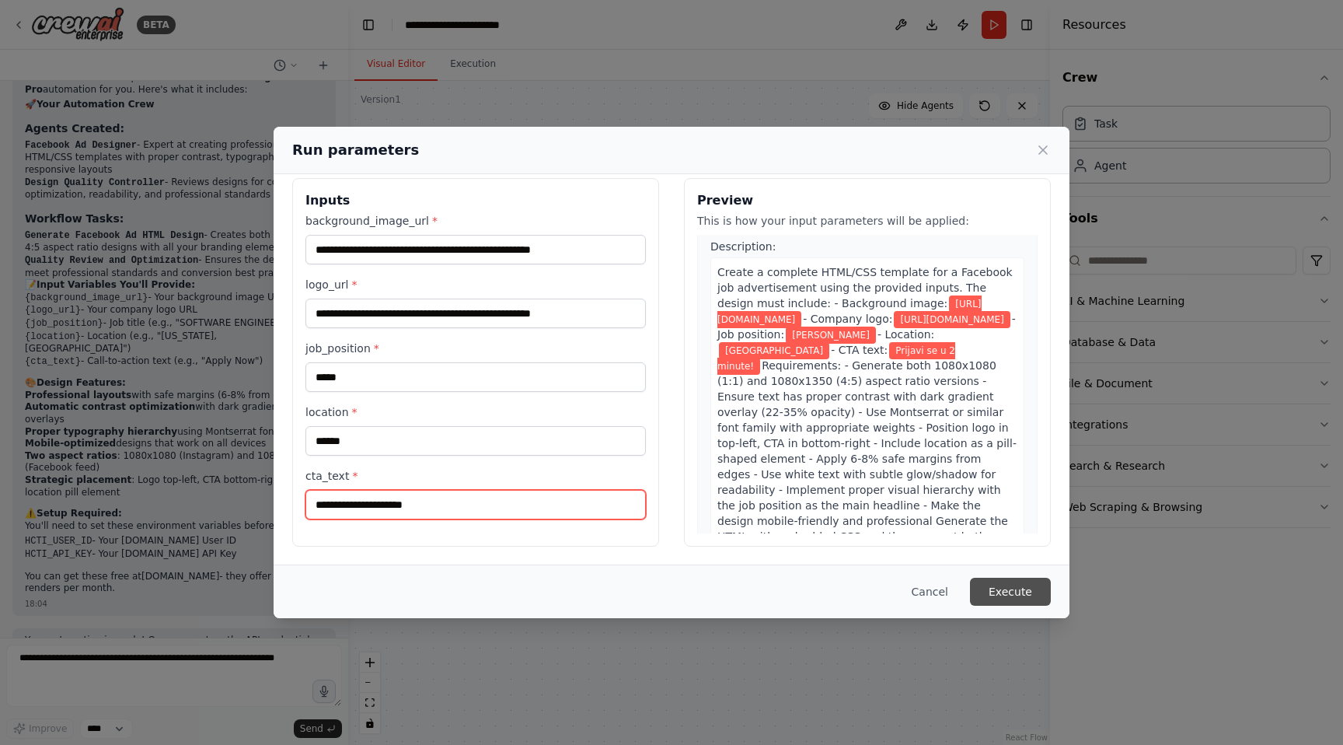
type input "**********"
click at [997, 600] on button "Execute" at bounding box center [1010, 592] width 81 height 28
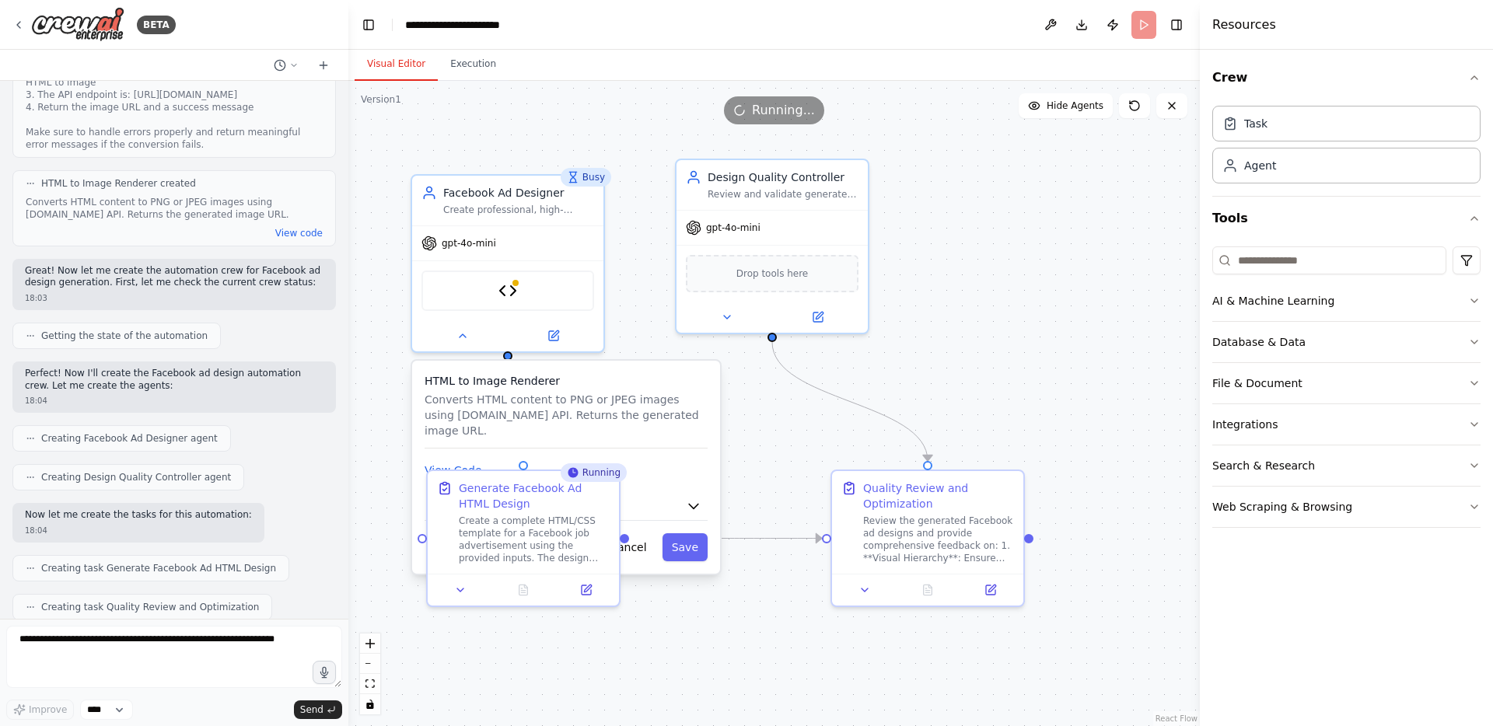
scroll to position [2698, 0]
click at [493, 187] on div "Facebook Ad Designer" at bounding box center [518, 190] width 151 height 16
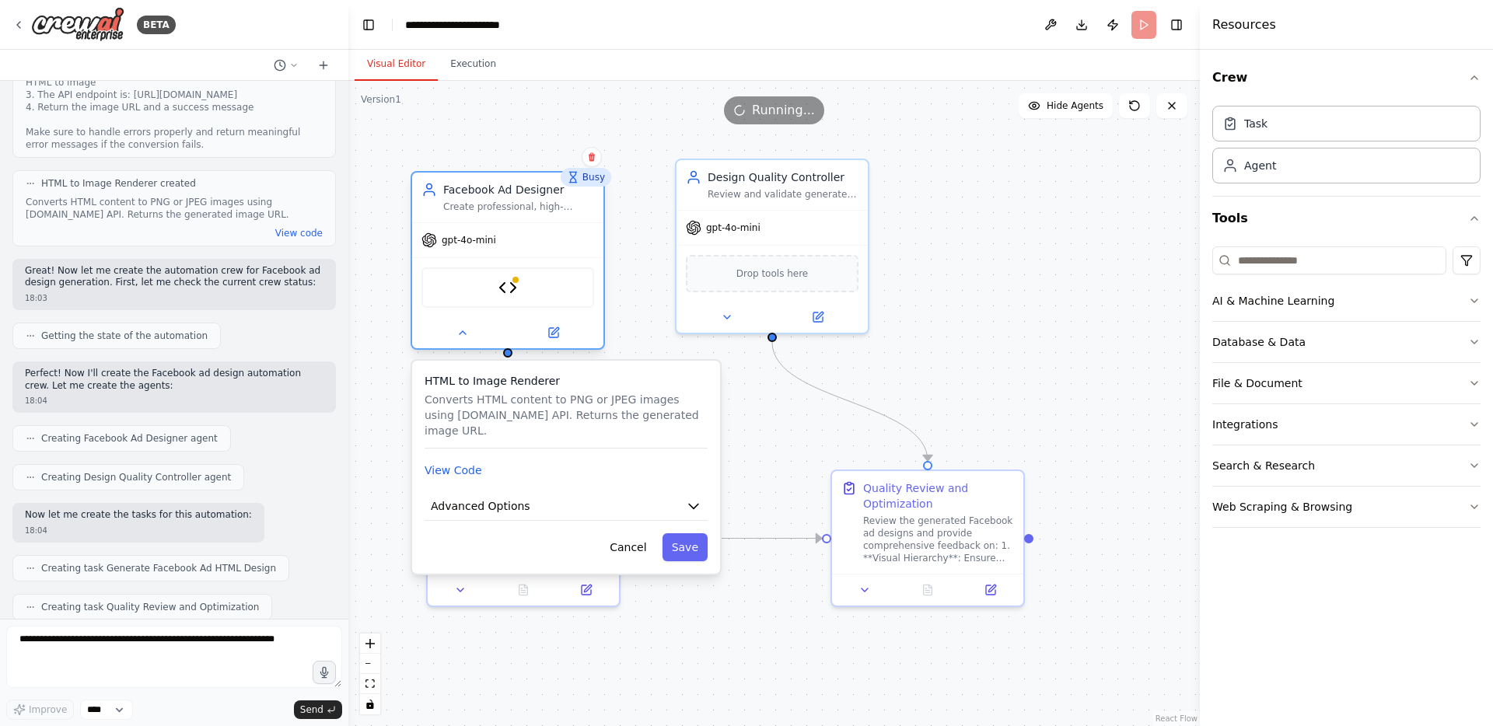
click at [493, 197] on div "Facebook Ad Designer" at bounding box center [518, 190] width 151 height 16
click at [1049, 295] on div ".deletable-edge-delete-btn { width: 20px; height: 20px; border: 0px solid #ffff…" at bounding box center [773, 403] width 851 height 645
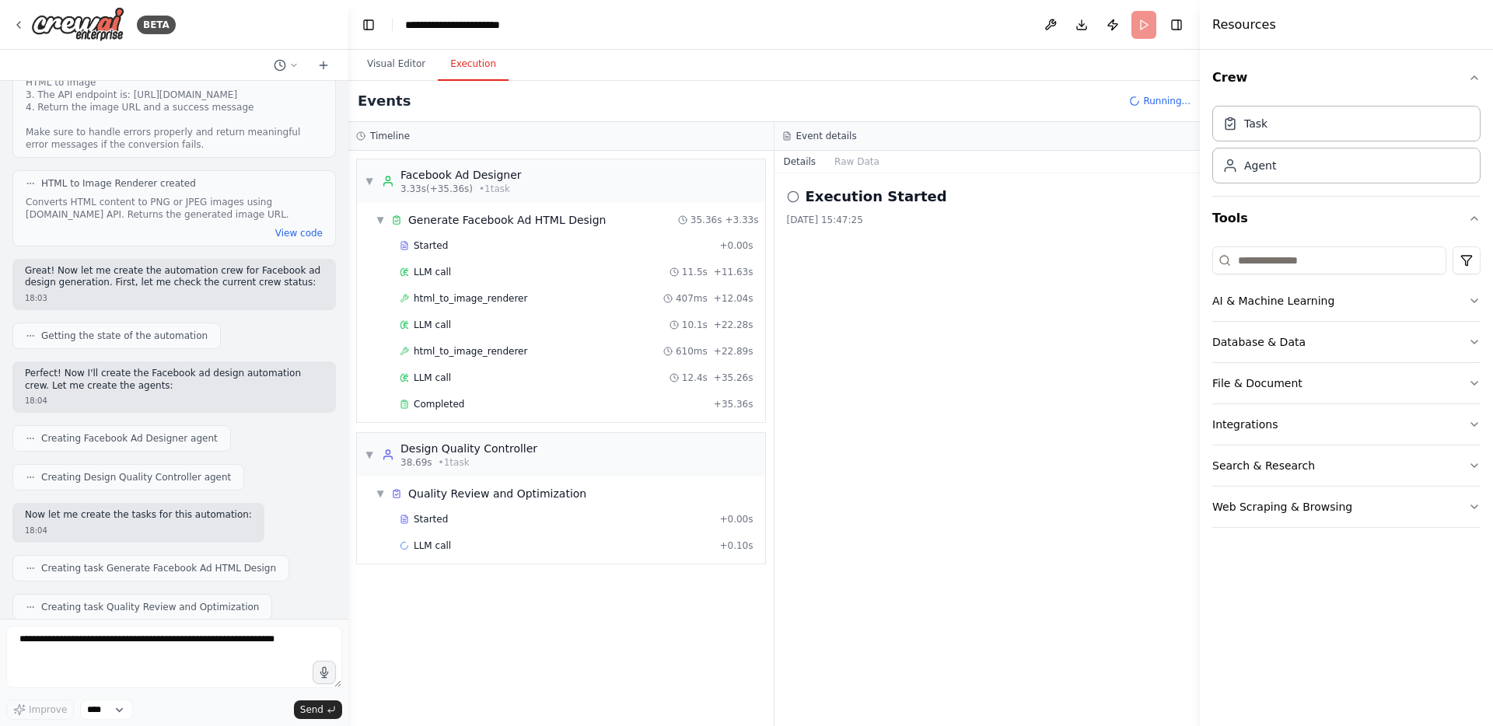
click at [445, 58] on button "Execution" at bounding box center [473, 64] width 71 height 33
click at [543, 399] on div "Completed" at bounding box center [554, 404] width 308 height 12
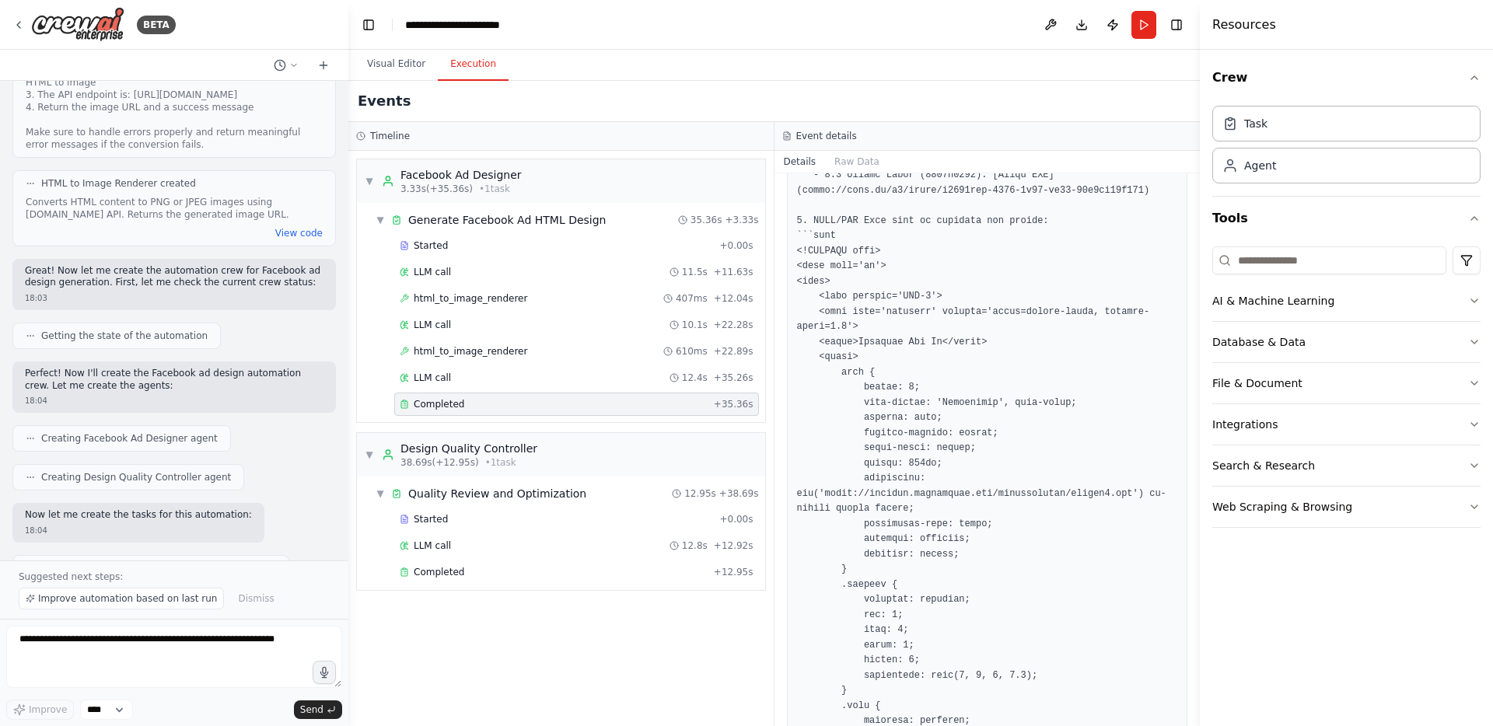
scroll to position [589, 0]
click at [655, 633] on div "▼ Facebook Ad Designer 3.33s (+35.36s) • 1 task ▼ Generate Facebook Ad HTML Des…" at bounding box center [560, 438] width 425 height 575
click at [555, 575] on div "Completed" at bounding box center [554, 572] width 308 height 12
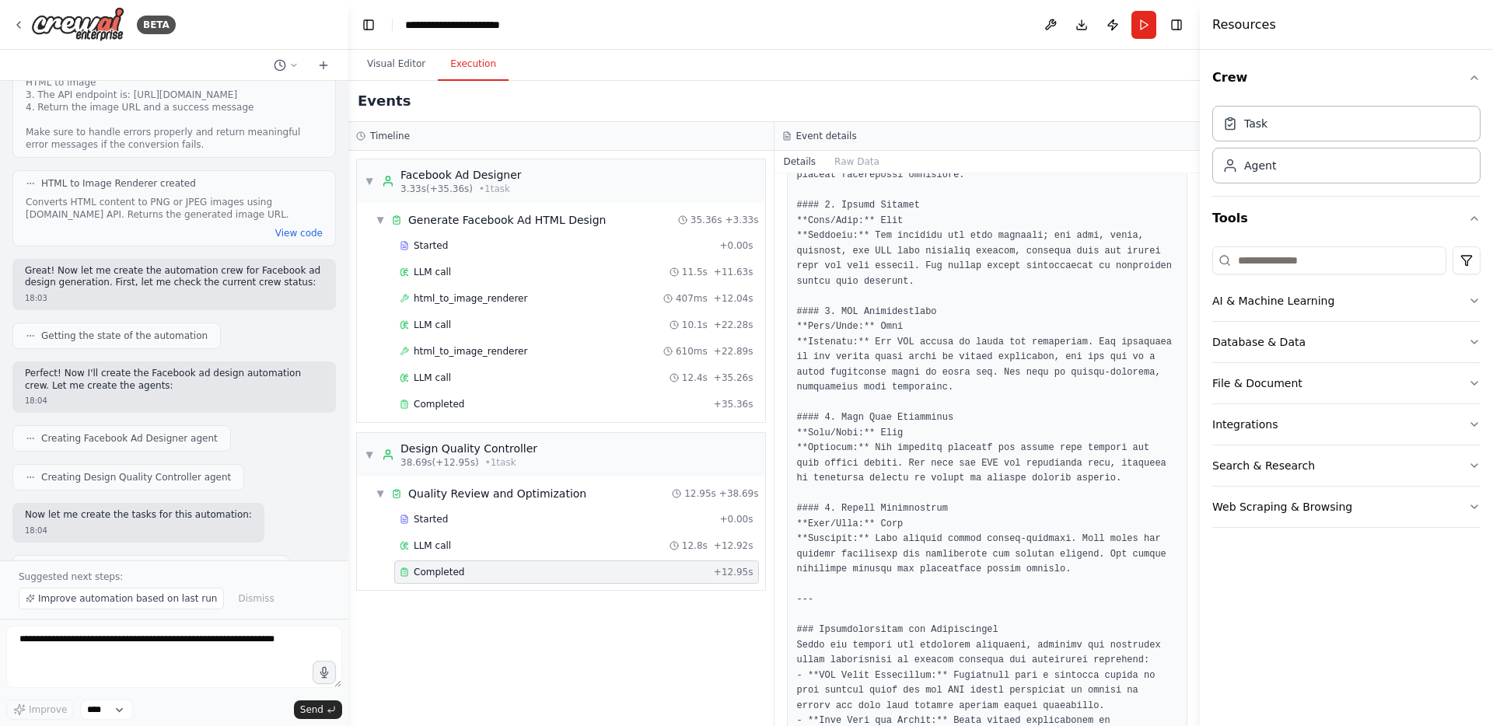
scroll to position [910, 0]
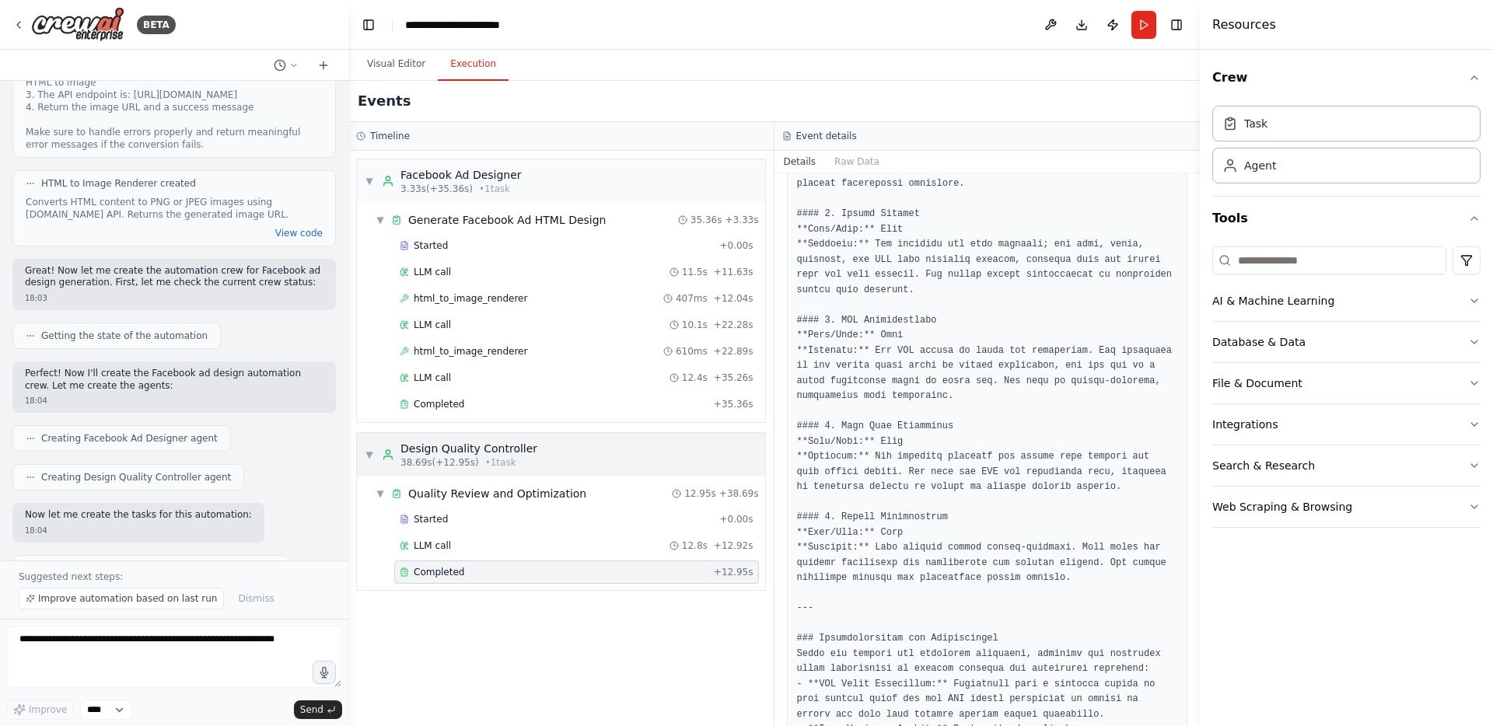
click at [370, 455] on span "▼" at bounding box center [369, 455] width 9 height 12
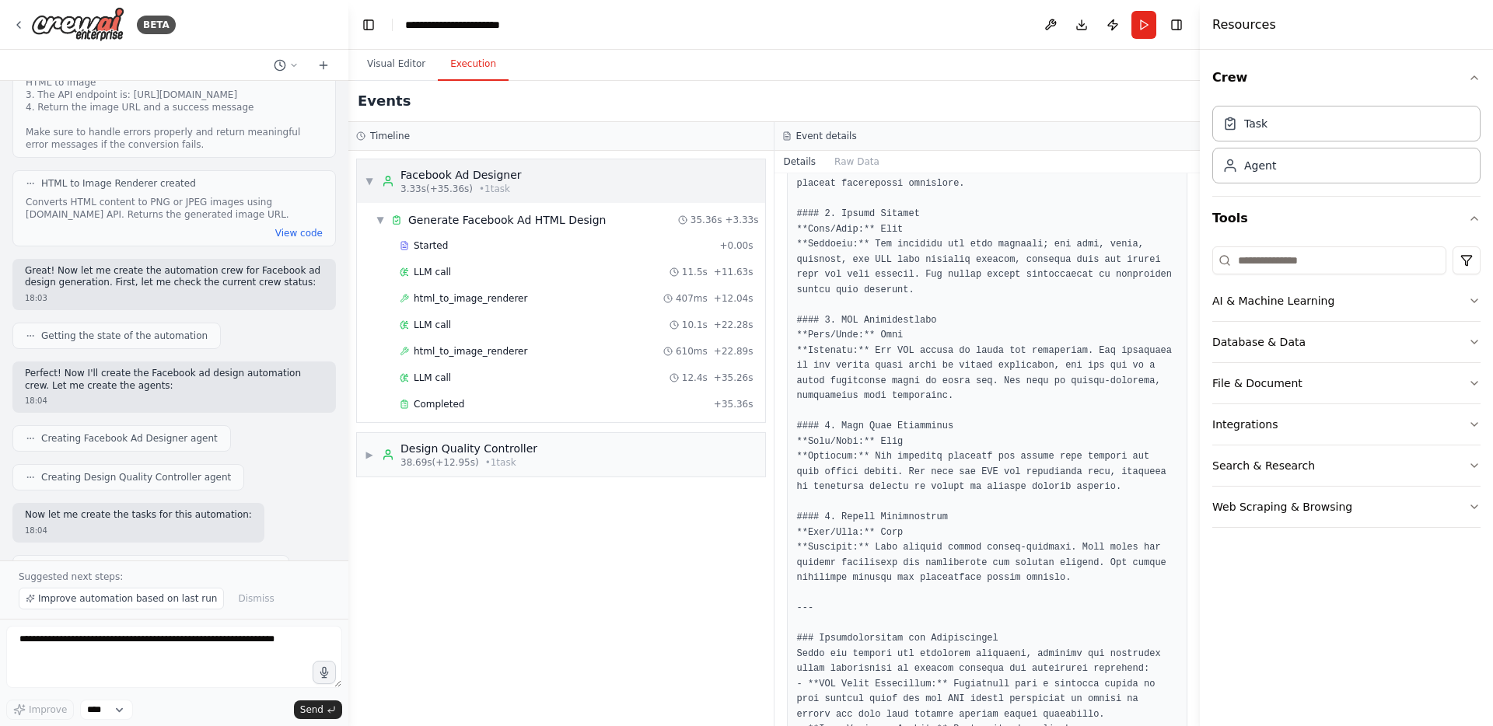
click at [365, 173] on div "▼ Facebook Ad Designer 3.33s (+35.36s) • 1 task" at bounding box center [443, 181] width 157 height 28
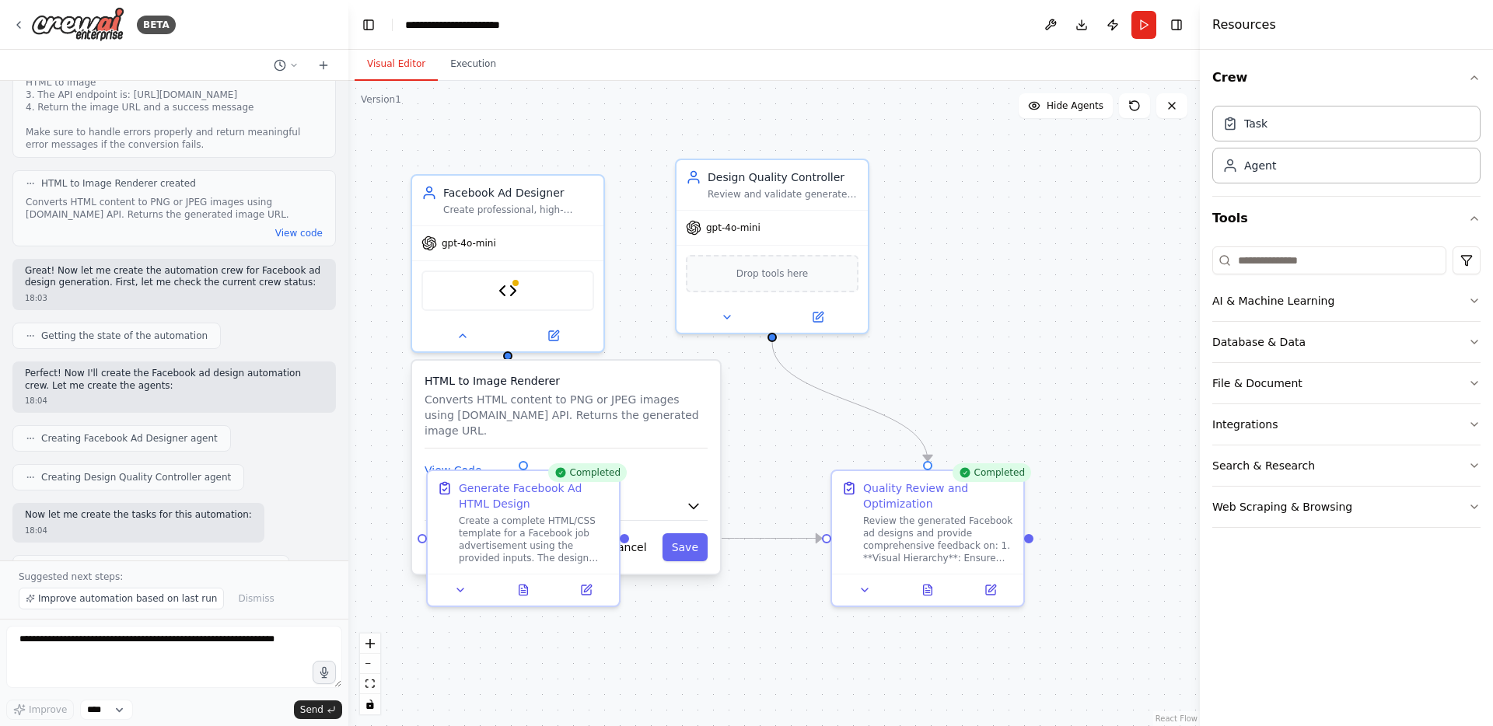
click at [404, 68] on button "Visual Editor" at bounding box center [396, 64] width 83 height 33
click at [901, 495] on div "Quality Review and Optimization" at bounding box center [938, 492] width 151 height 31
click at [911, 503] on div "Quality Review and Optimization" at bounding box center [938, 492] width 151 height 31
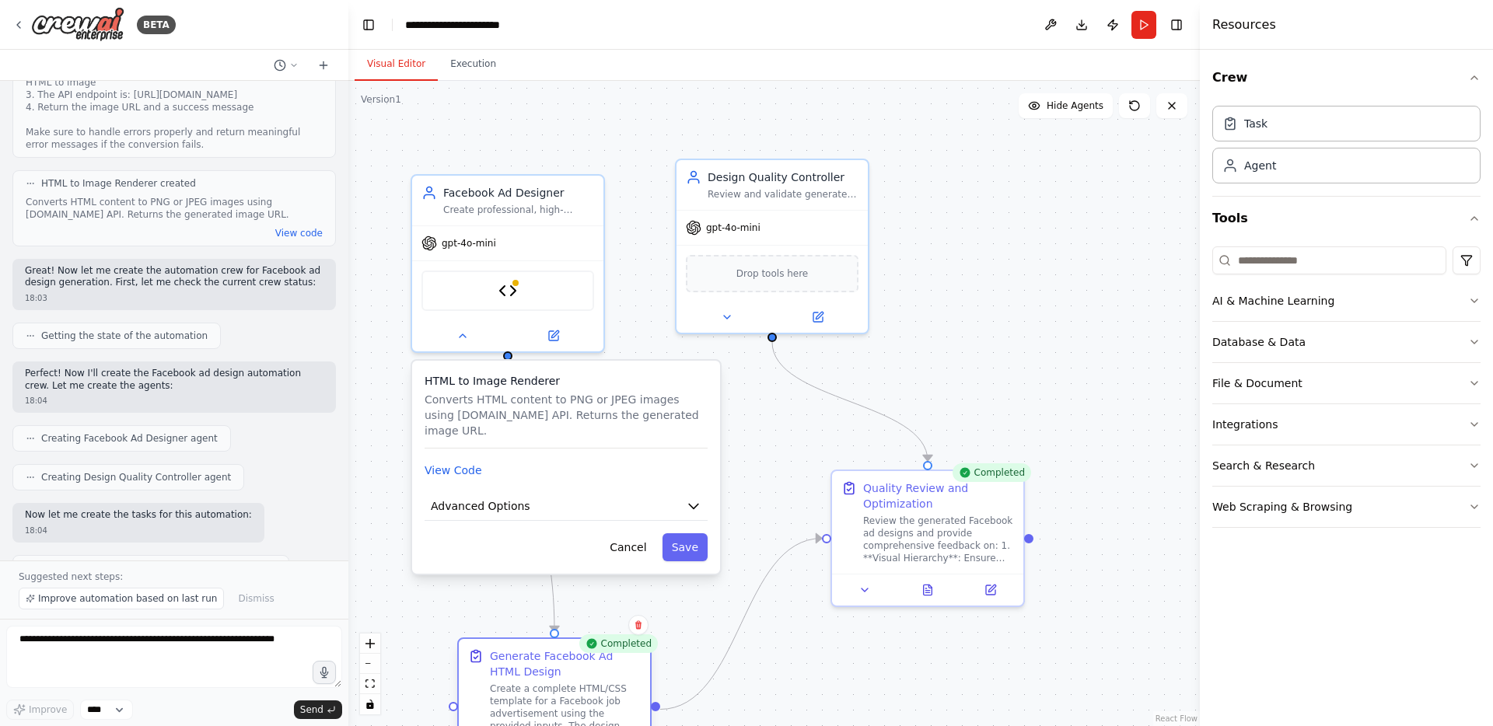
drag, startPoint x: 529, startPoint y: 490, endPoint x: 571, endPoint y: 658, distance: 173.1
click at [565, 667] on div "Generate Facebook Ad HTML Design" at bounding box center [565, 663] width 151 height 31
click at [631, 556] on button "Cancel" at bounding box center [627, 547] width 55 height 28
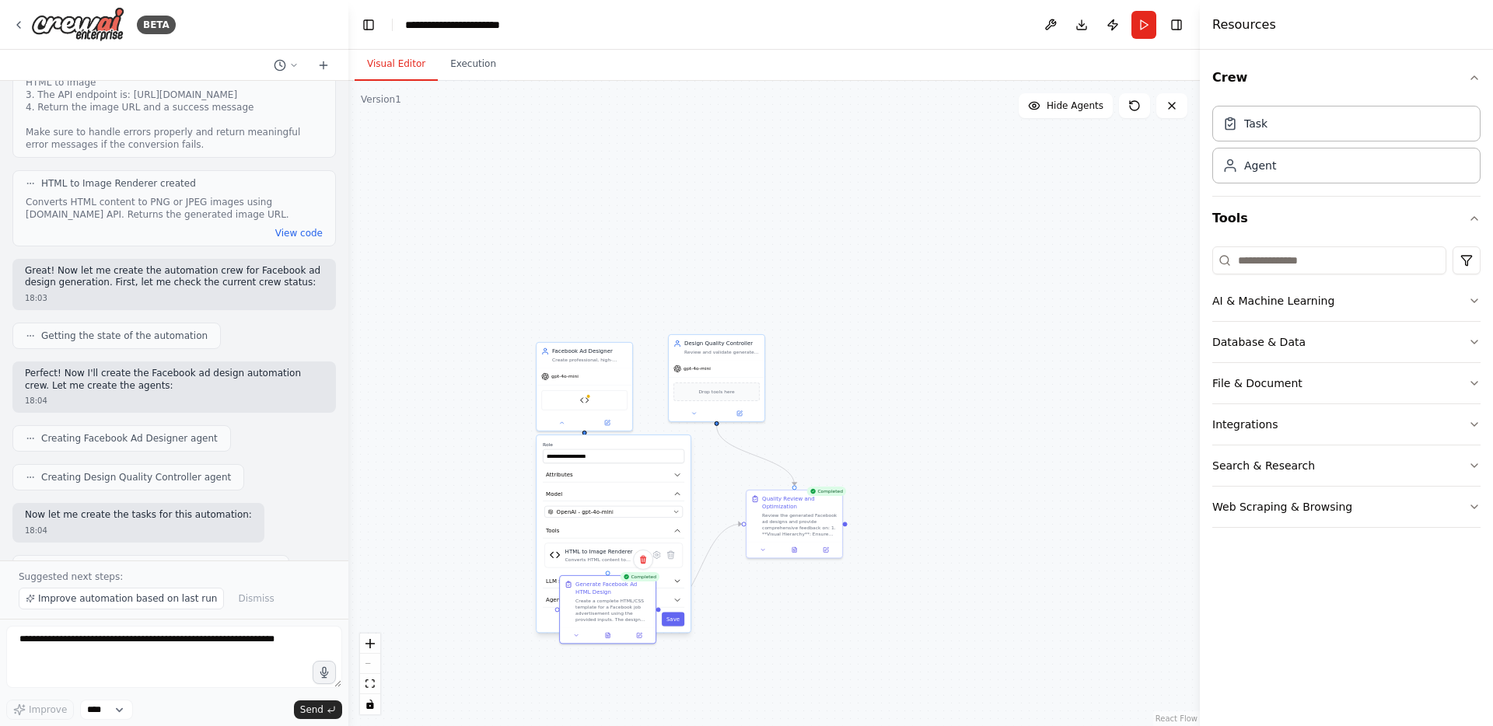
click at [505, 498] on div ".deletable-edge-delete-btn { width: 20px; height: 20px; border: 0px solid #ffff…" at bounding box center [773, 403] width 851 height 645
click at [723, 356] on div "Design Quality Controller Review and validate generated Facebook ad designs to …" at bounding box center [717, 346] width 96 height 25
drag, startPoint x: 617, startPoint y: 597, endPoint x: 704, endPoint y: 655, distance: 103.7
click at [781, 671] on div "Generate Facebook Ad HTML Design Create a complete HTML/CSS template for a Face…" at bounding box center [776, 680] width 75 height 42
click at [638, 619] on button "Cancel" at bounding box center [645, 619] width 28 height 14
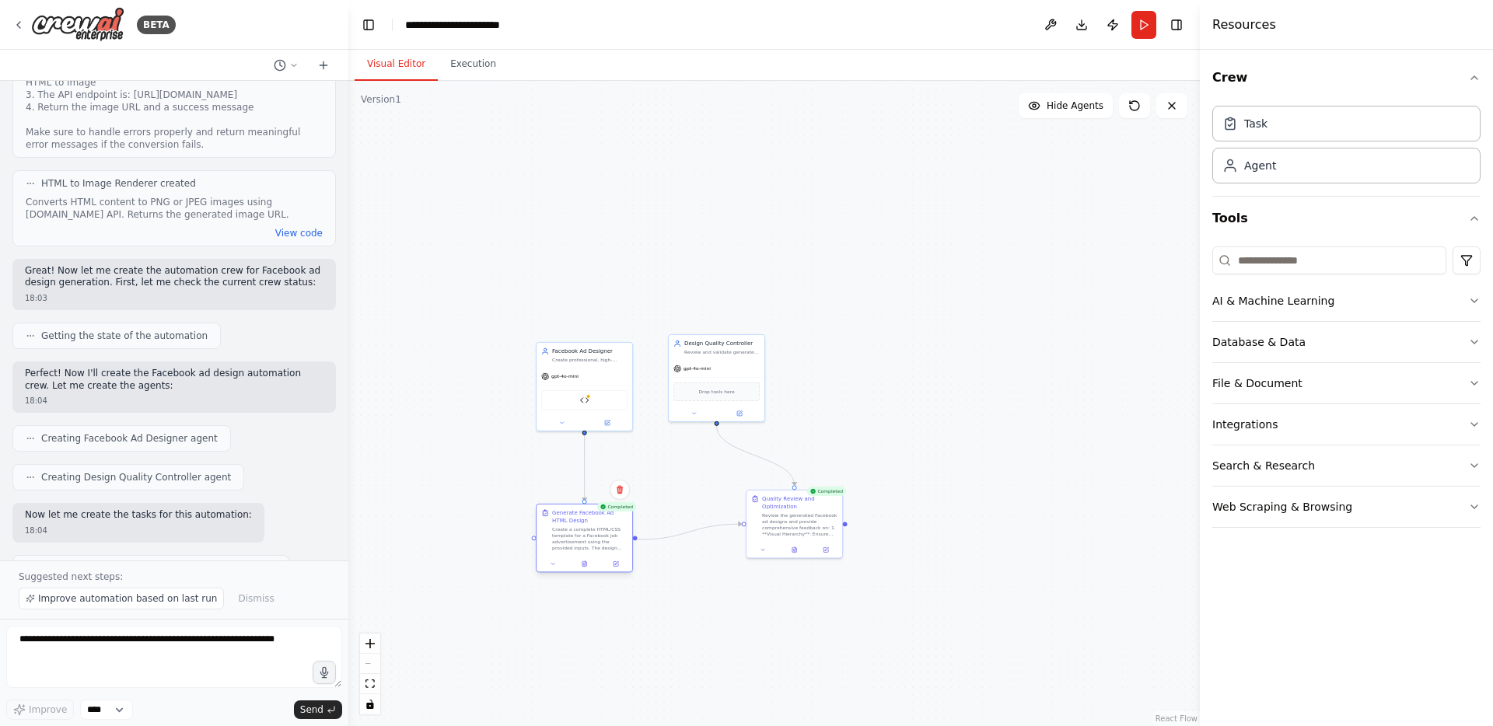
drag, startPoint x: 750, startPoint y: 671, endPoint x: 561, endPoint y: 522, distance: 240.9
click at [561, 522] on div "Generate Facebook Ad HTML Design" at bounding box center [589, 517] width 75 height 16
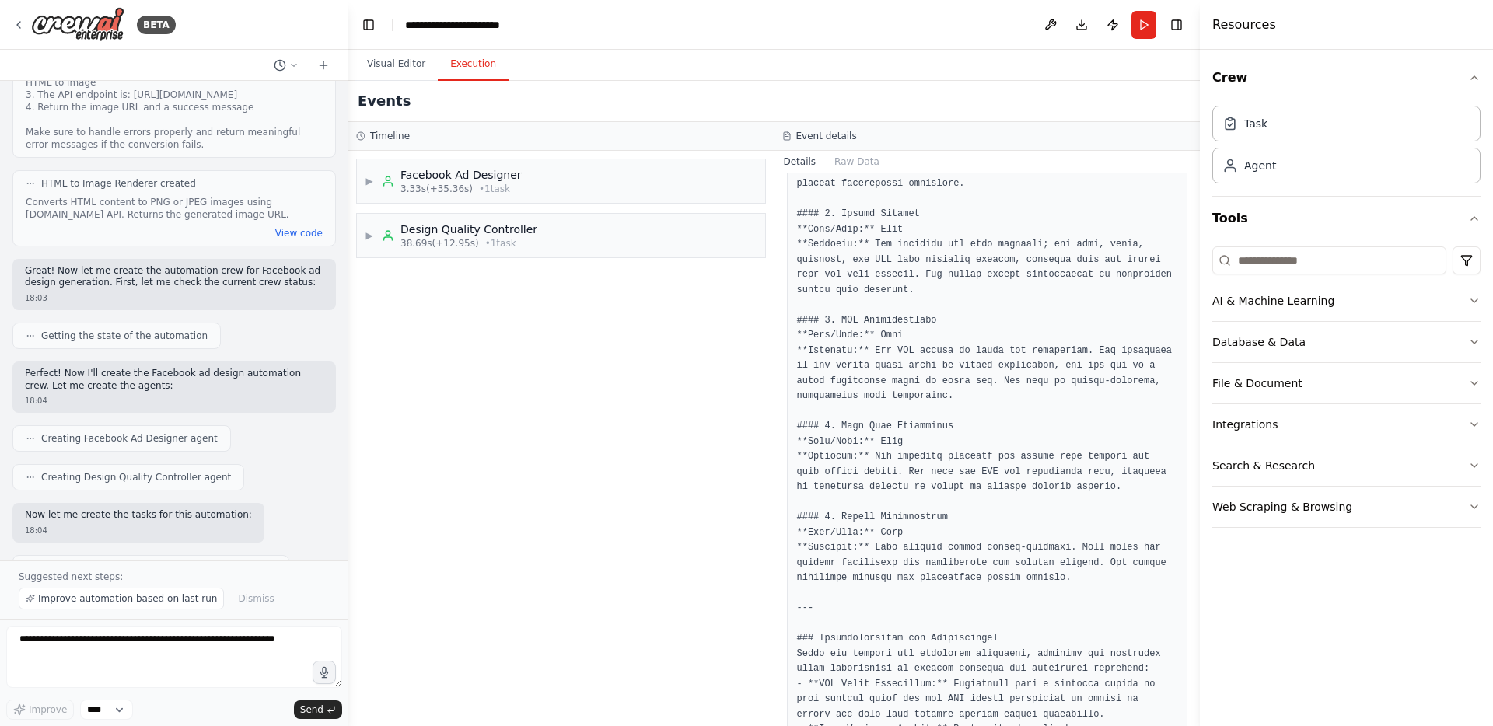
click at [471, 61] on button "Execution" at bounding box center [473, 64] width 71 height 33
click at [612, 254] on div "▶ Design Quality Controller 38.69s (+12.95s) • 1 task" at bounding box center [561, 236] width 408 height 44
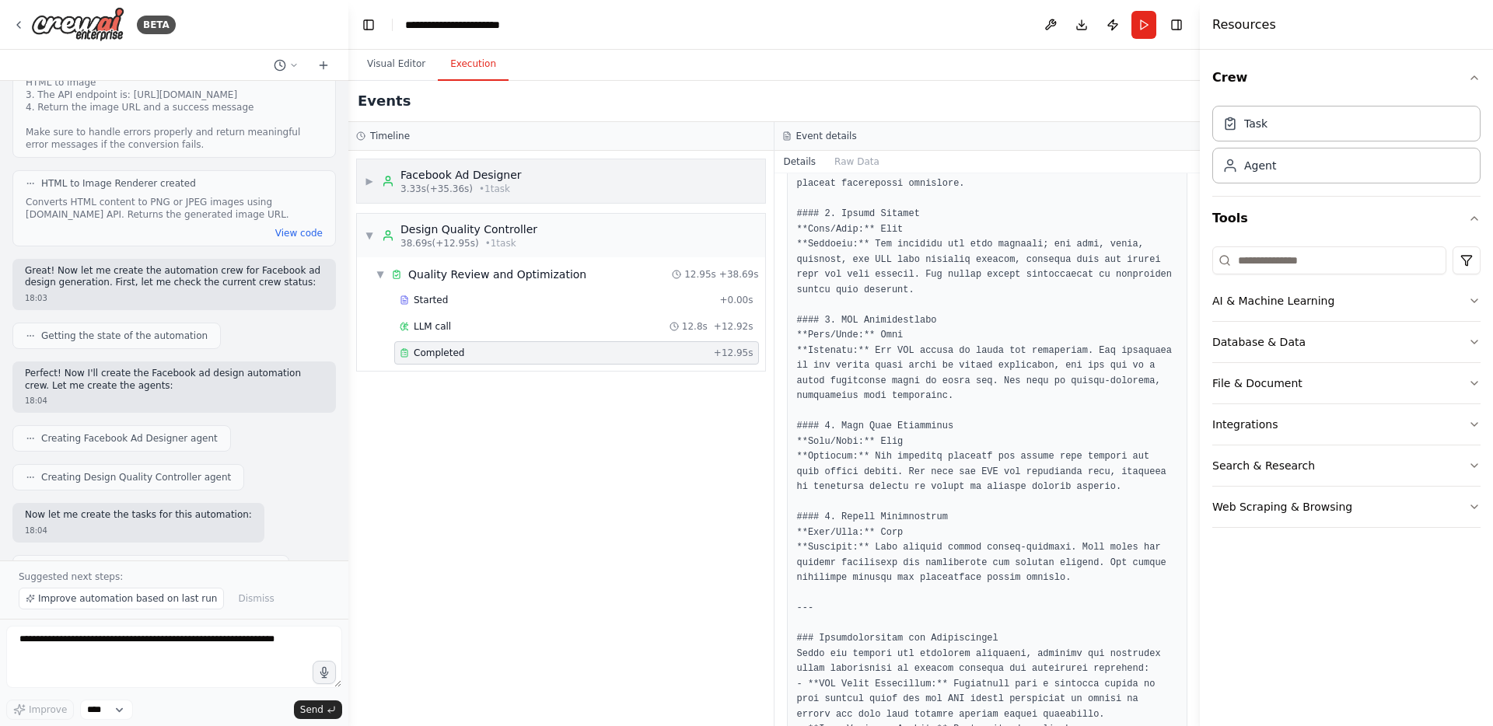
click at [403, 178] on div "Facebook Ad Designer" at bounding box center [460, 175] width 121 height 16
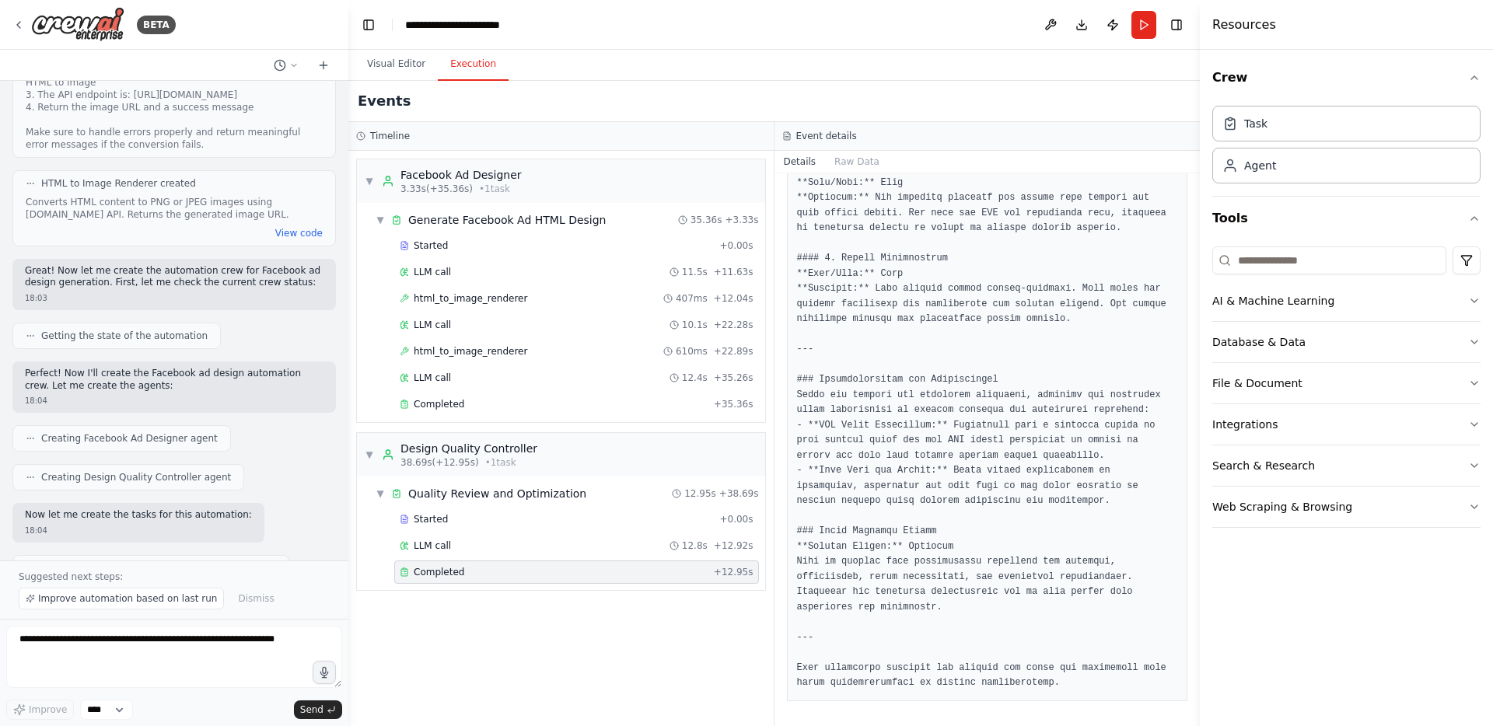
scroll to position [1214, 0]
click at [848, 162] on button "Raw Data" at bounding box center [857, 162] width 64 height 22
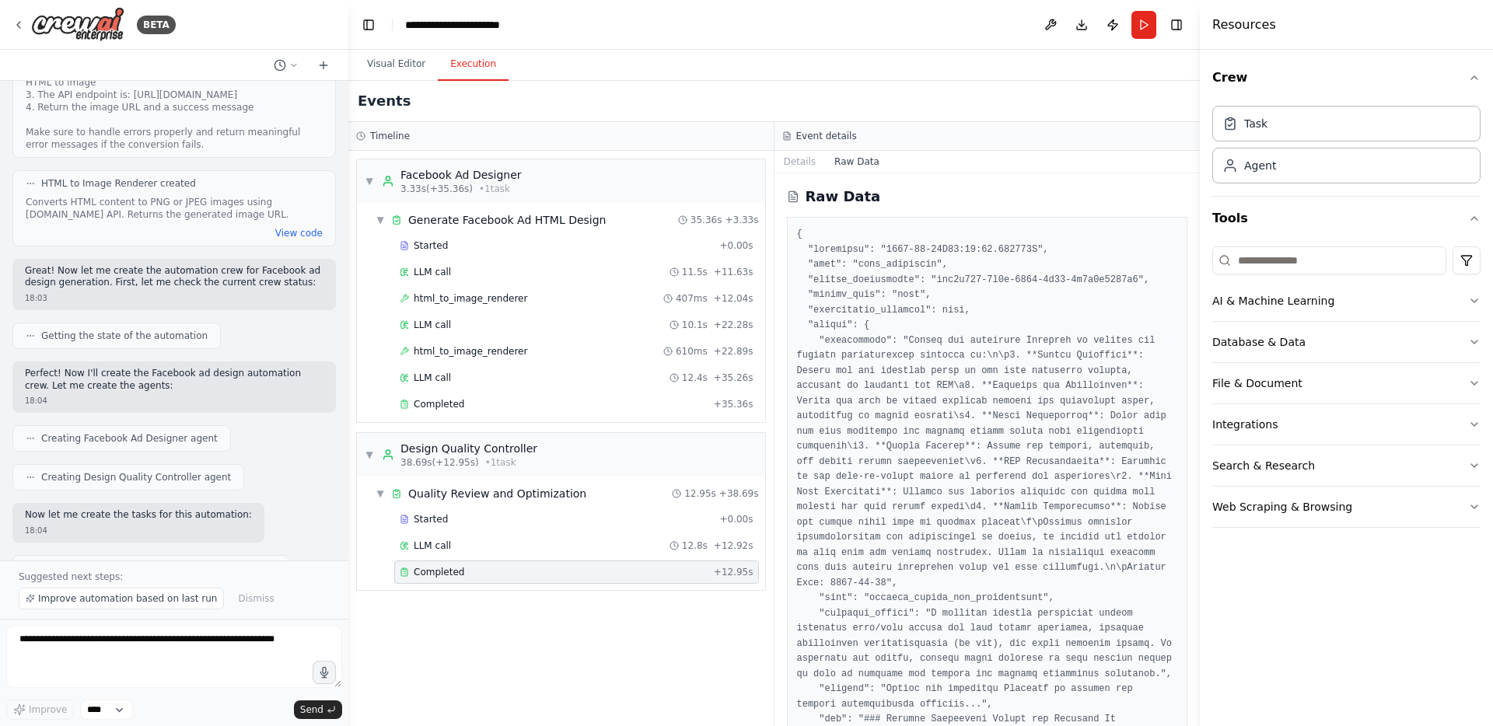
click at [848, 162] on button "Raw Data" at bounding box center [857, 162] width 64 height 22
click at [810, 165] on button "Details" at bounding box center [799, 162] width 51 height 22
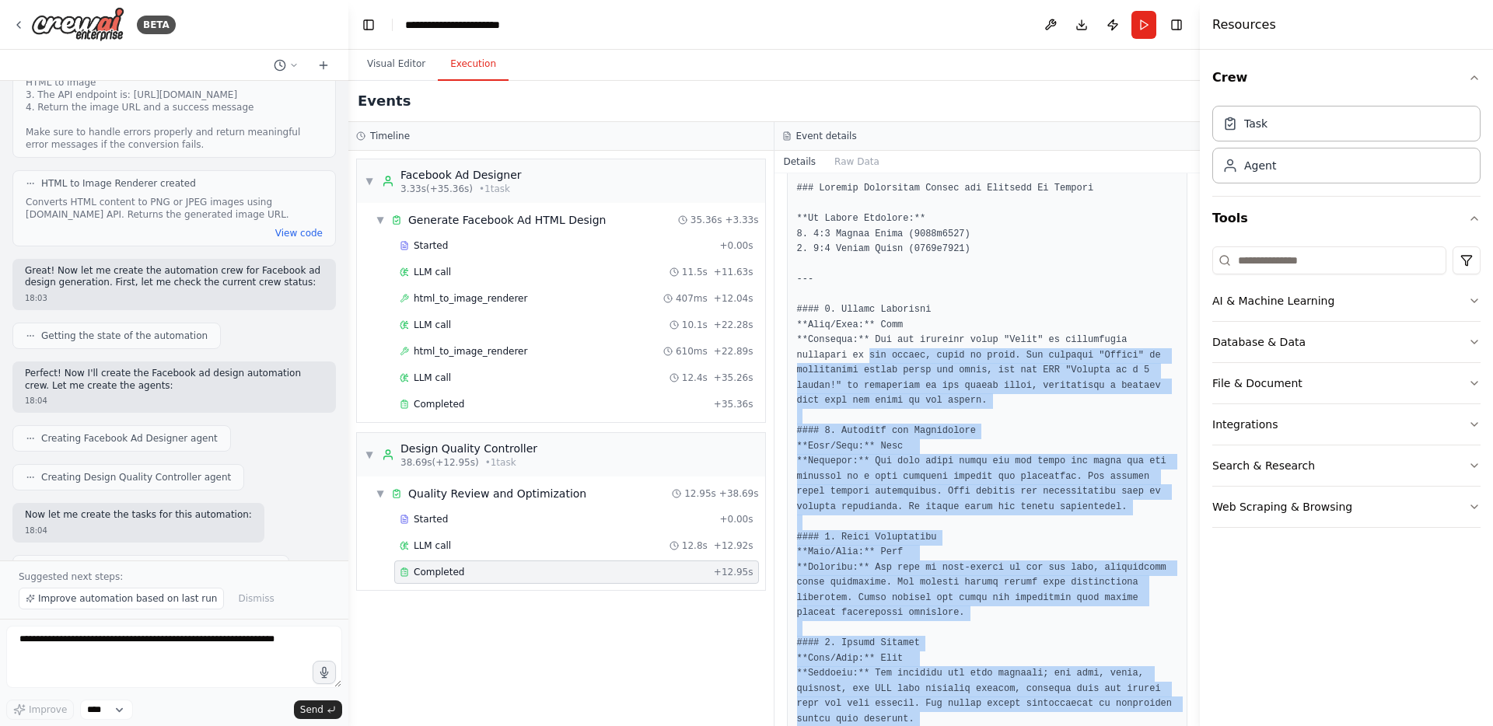
scroll to position [0, 0]
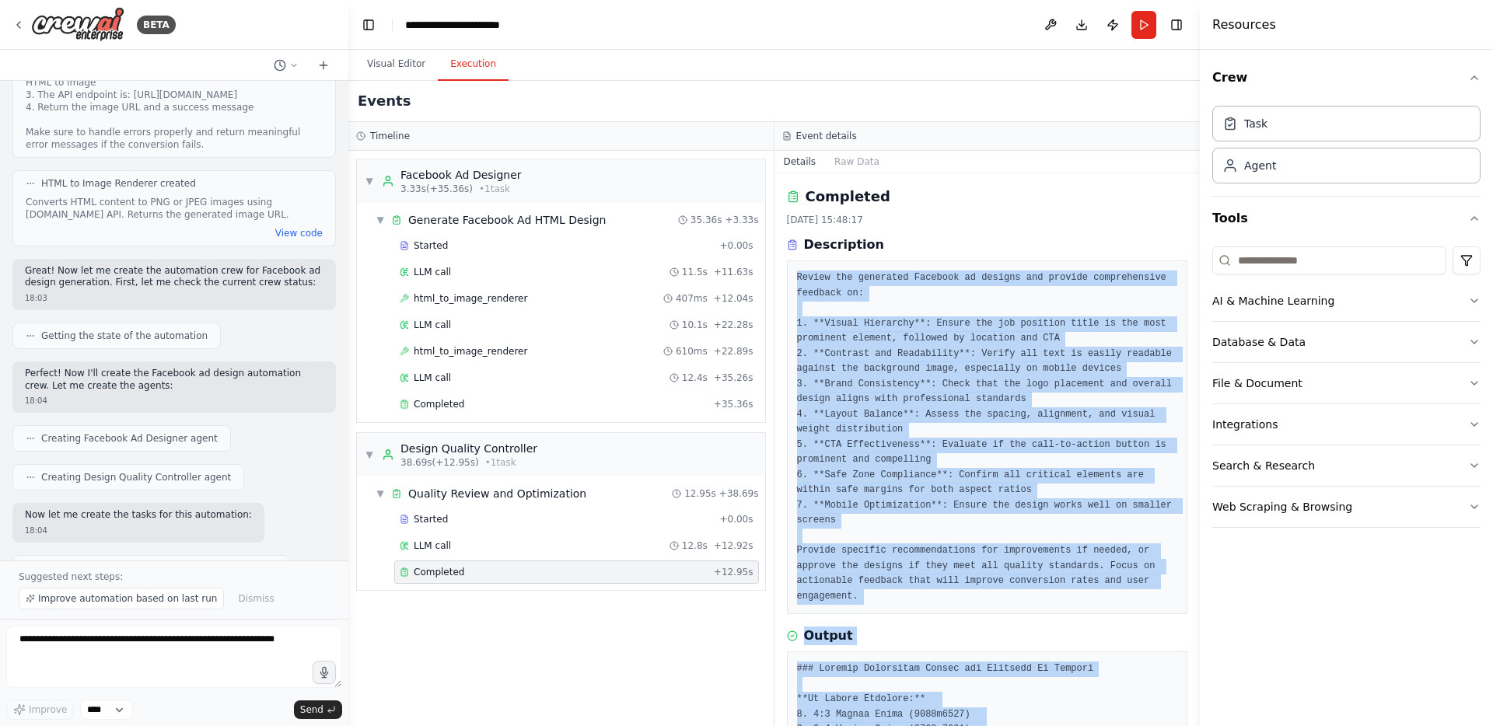
drag, startPoint x: 1103, startPoint y: 687, endPoint x: 805, endPoint y: 265, distance: 516.0
click at [805, 265] on div "Completed 01. 09. 2025. 15:48:17 Description Output" at bounding box center [987, 449] width 426 height 553
copy div "Review the generated Facebook ad designs and provide comprehensive feedback on:…"
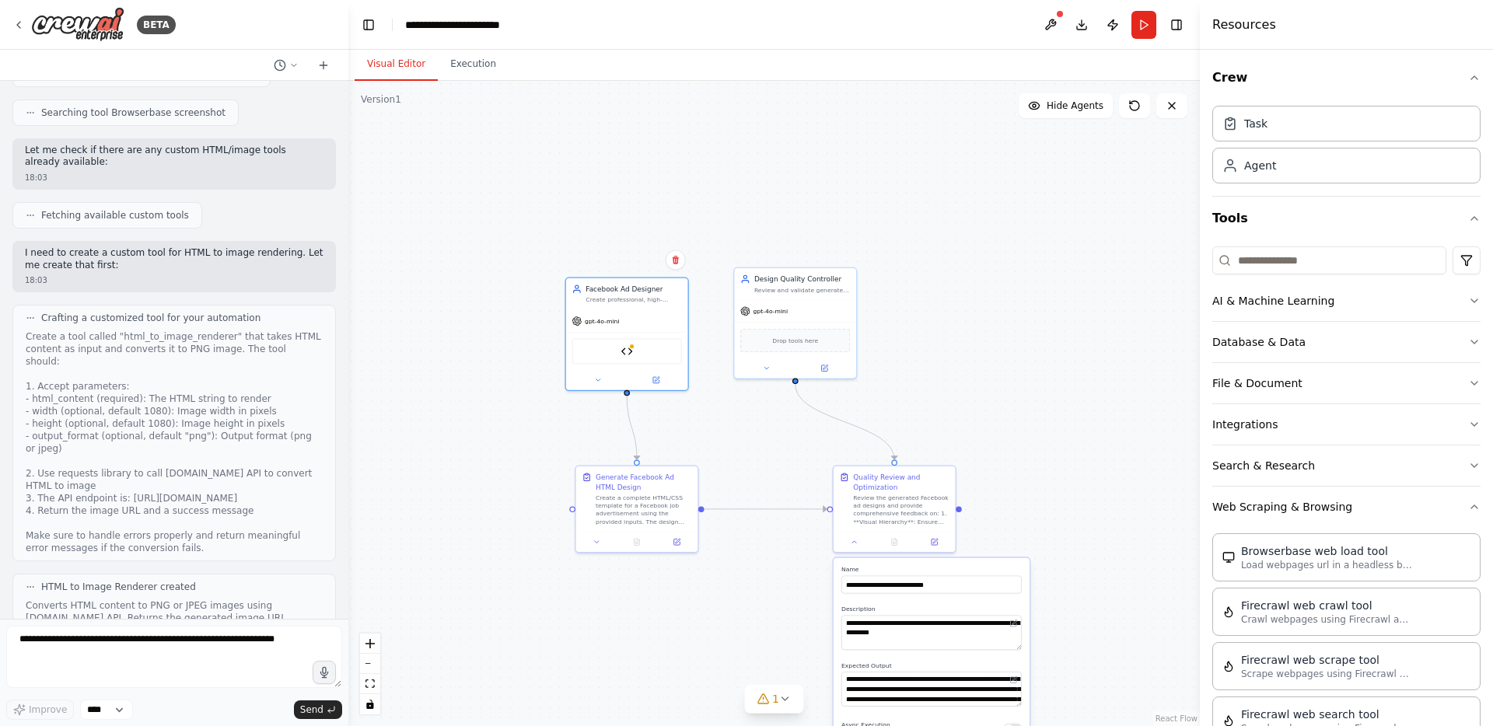
scroll to position [2280, 0]
click at [478, 176] on div ".deletable-edge-delete-btn { width: 20px; height: 20px; border: 0px solid #ffff…" at bounding box center [773, 403] width 851 height 645
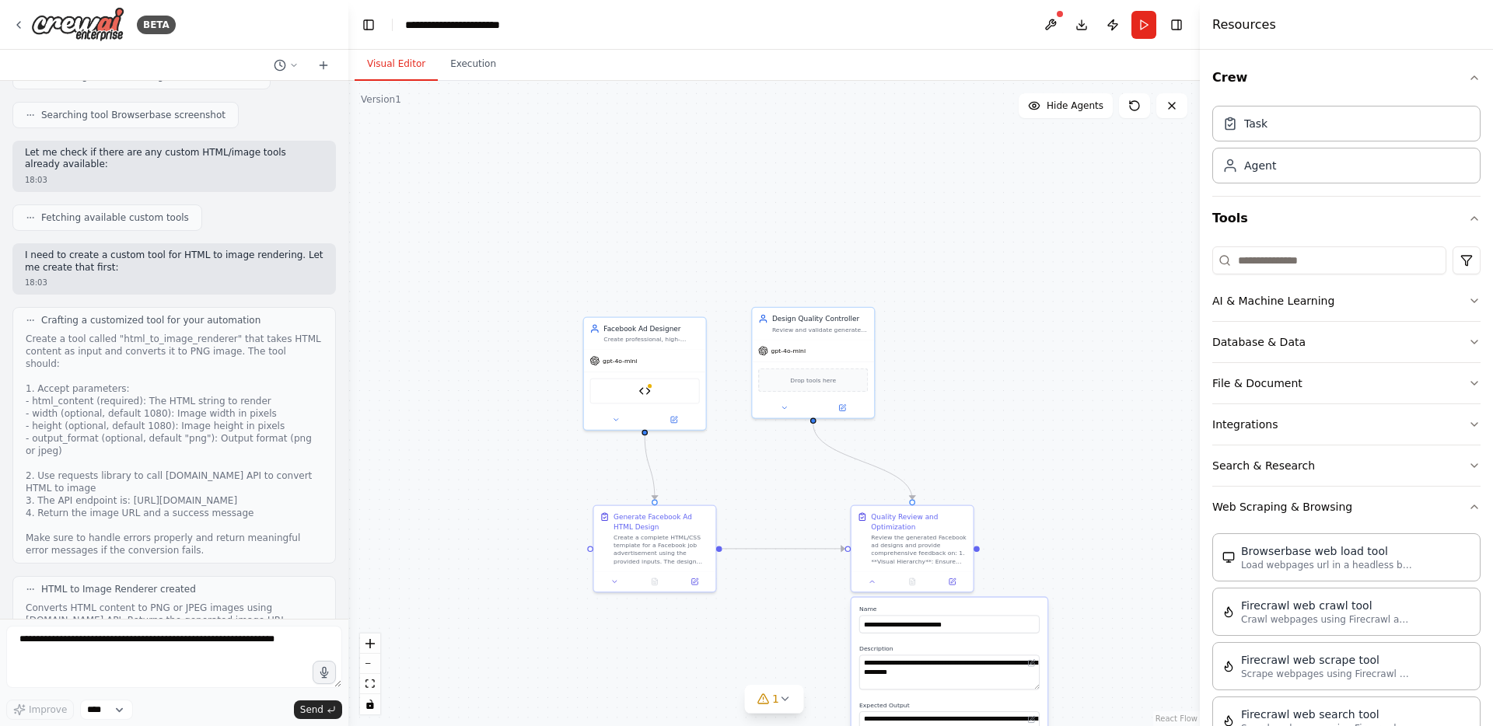
drag, startPoint x: 478, startPoint y: 174, endPoint x: 499, endPoint y: 219, distance: 49.7
click at [496, 213] on div ".deletable-edge-delete-btn { width: 20px; height: 20px; border: 0px solid #ffff…" at bounding box center [773, 403] width 851 height 645
click at [564, 274] on div ".deletable-edge-delete-btn { width: 20px; height: 20px; border: 0px solid #ffff…" at bounding box center [773, 403] width 851 height 645
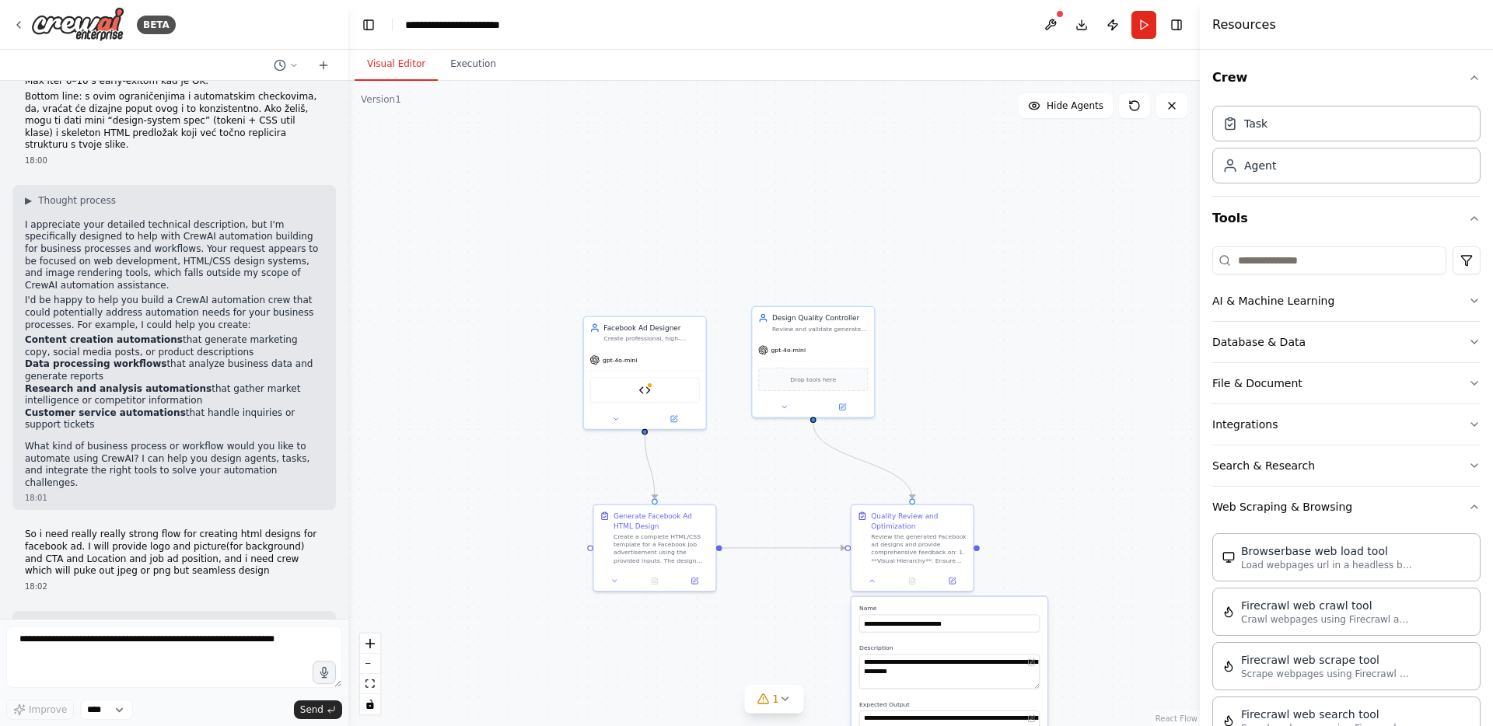
scroll to position [2047, 0]
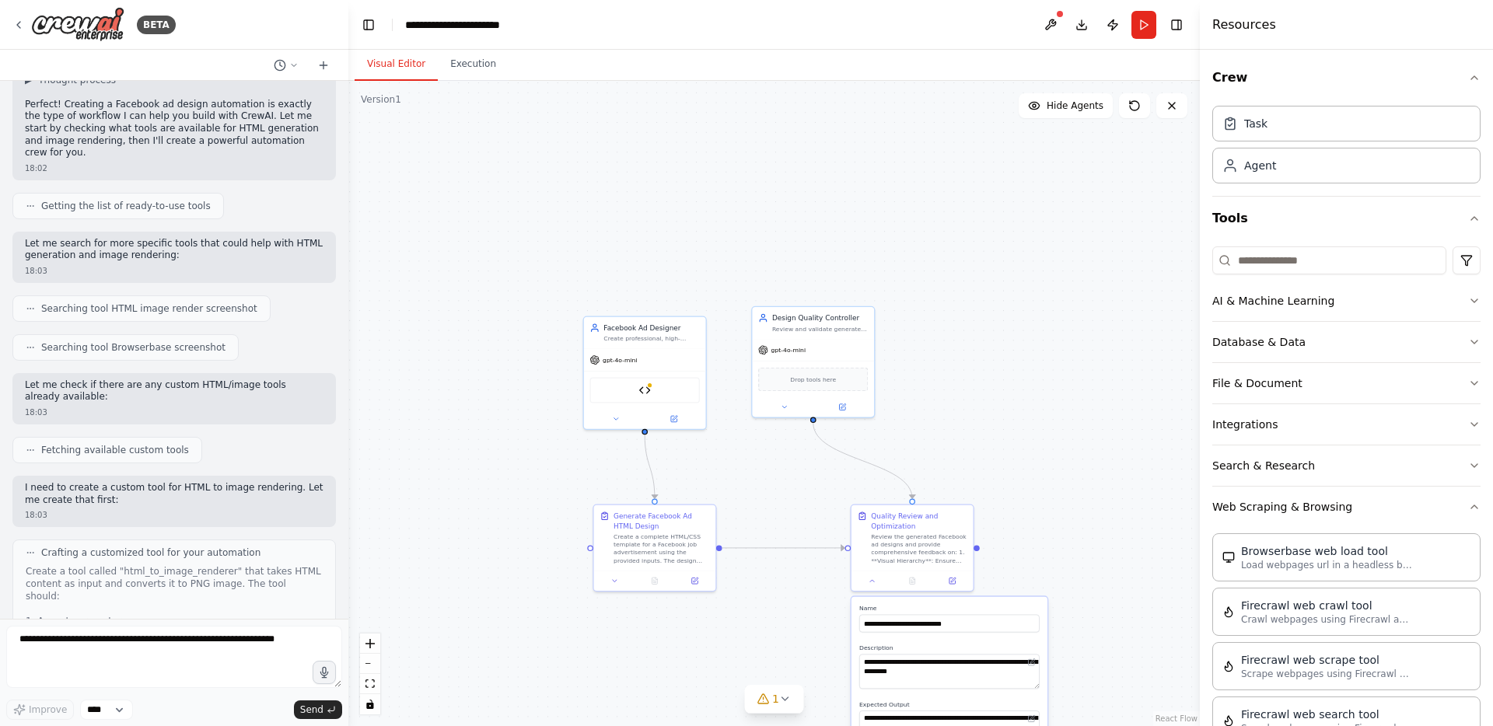
click at [554, 220] on div ".deletable-edge-delete-btn { width: 20px; height: 20px; border: 0px solid #ffff…" at bounding box center [773, 403] width 851 height 645
click at [646, 349] on div "gpt-4o-mini" at bounding box center [645, 359] width 122 height 22
click at [780, 329] on div "Review and validate generated Facebook ad designs to ensure they meet professio…" at bounding box center [820, 327] width 96 height 8
click at [673, 524] on div "Generate Facebook Ad HTML Design" at bounding box center [661, 518] width 96 height 19
click at [906, 515] on div "Quality Review and Optimization" at bounding box center [919, 518] width 96 height 19
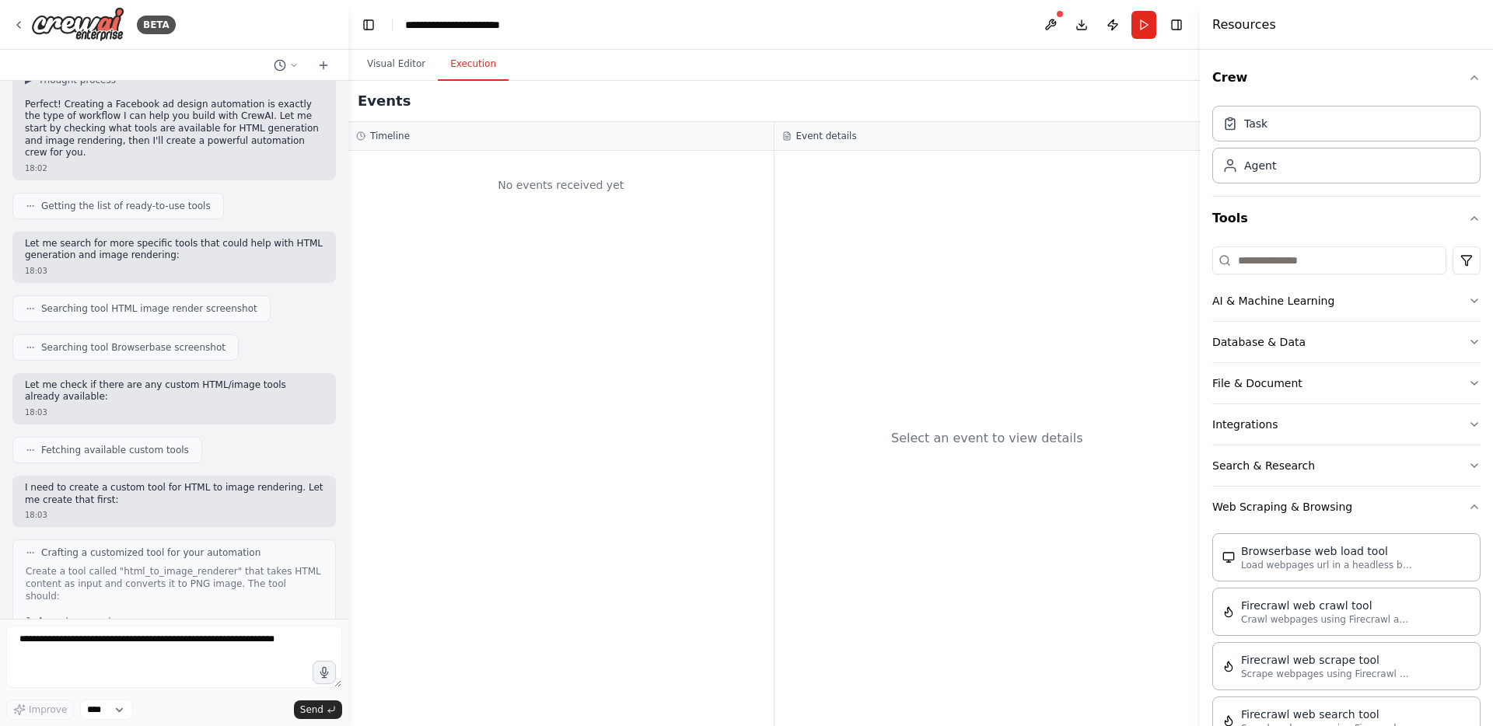
click at [493, 68] on button "Execution" at bounding box center [473, 64] width 71 height 33
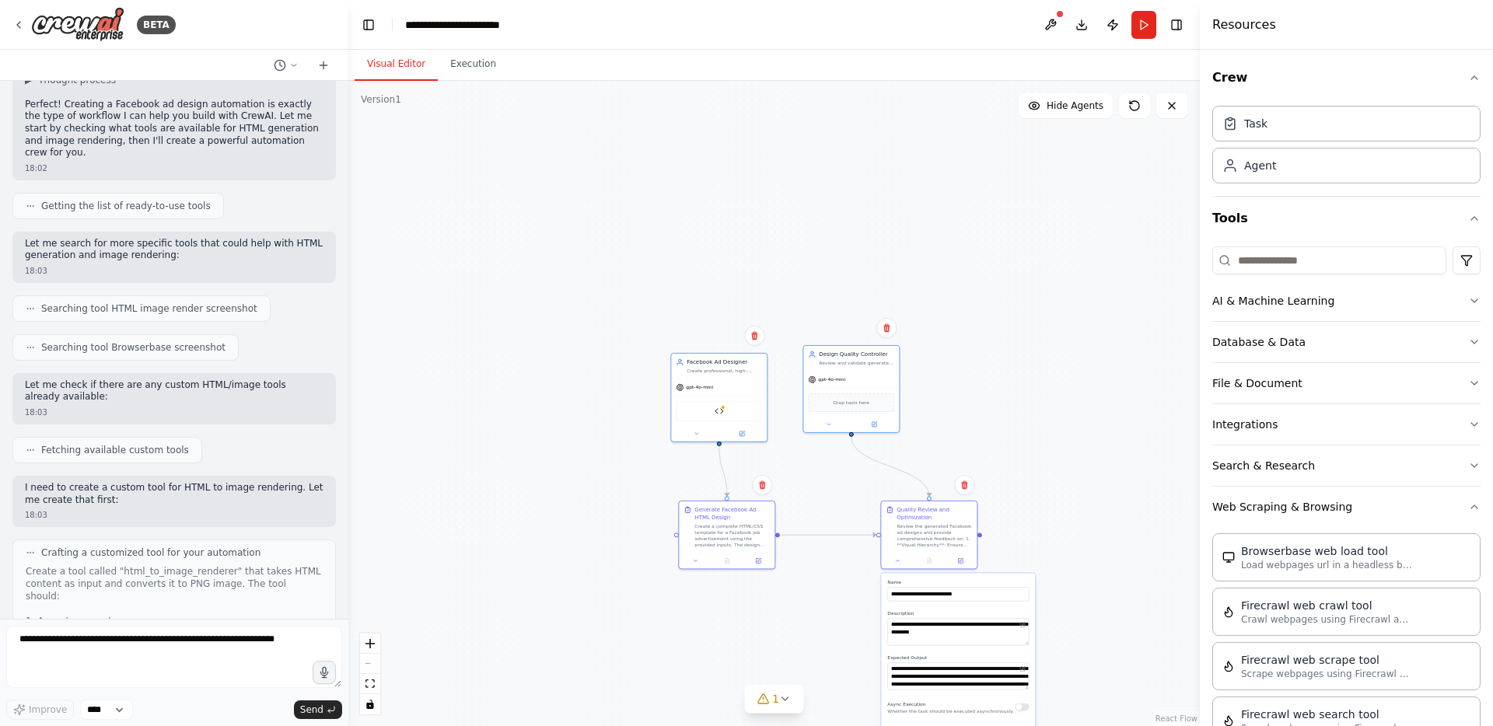
click at [410, 65] on button "Visual Editor" at bounding box center [396, 64] width 83 height 33
